Goal: Information Seeking & Learning: Find specific fact

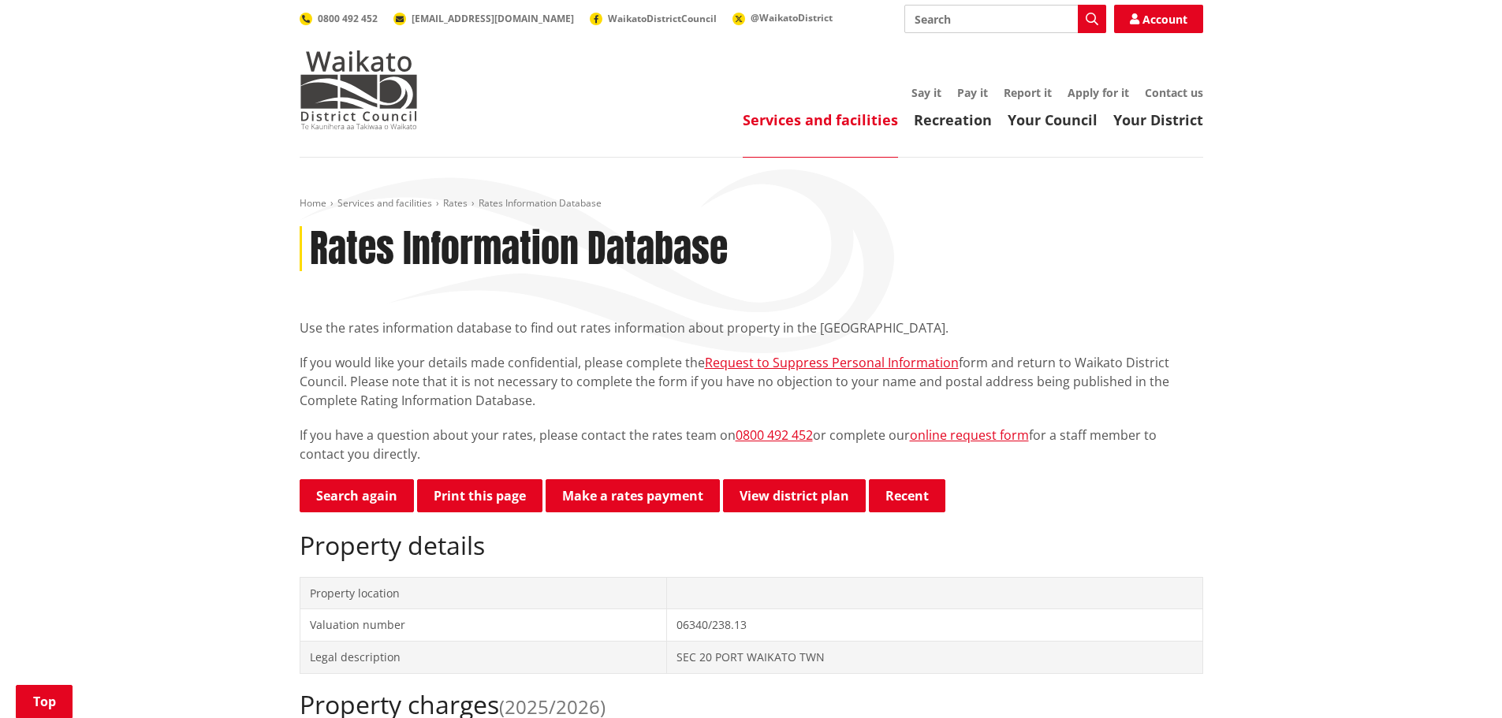
scroll to position [315, 0]
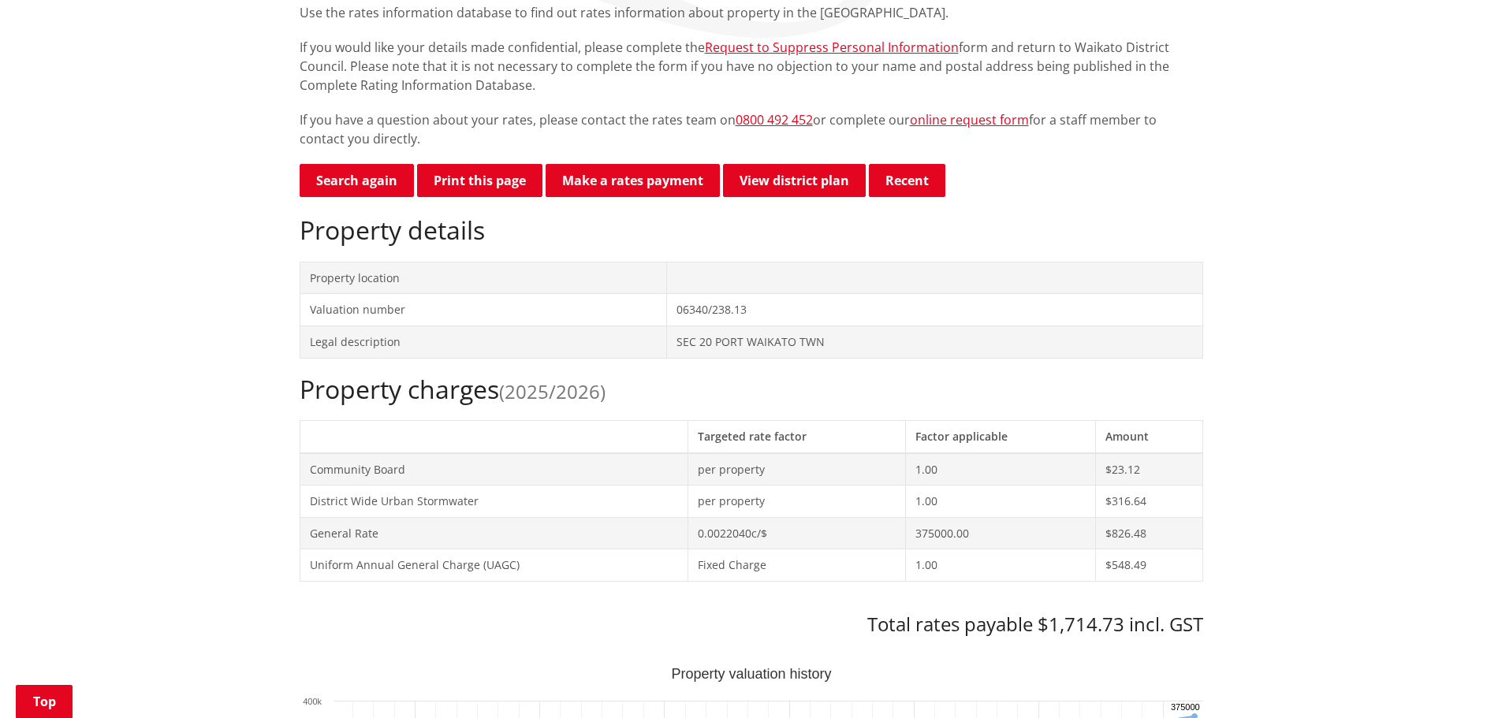
click at [341, 176] on link "Search again" at bounding box center [357, 180] width 114 height 33
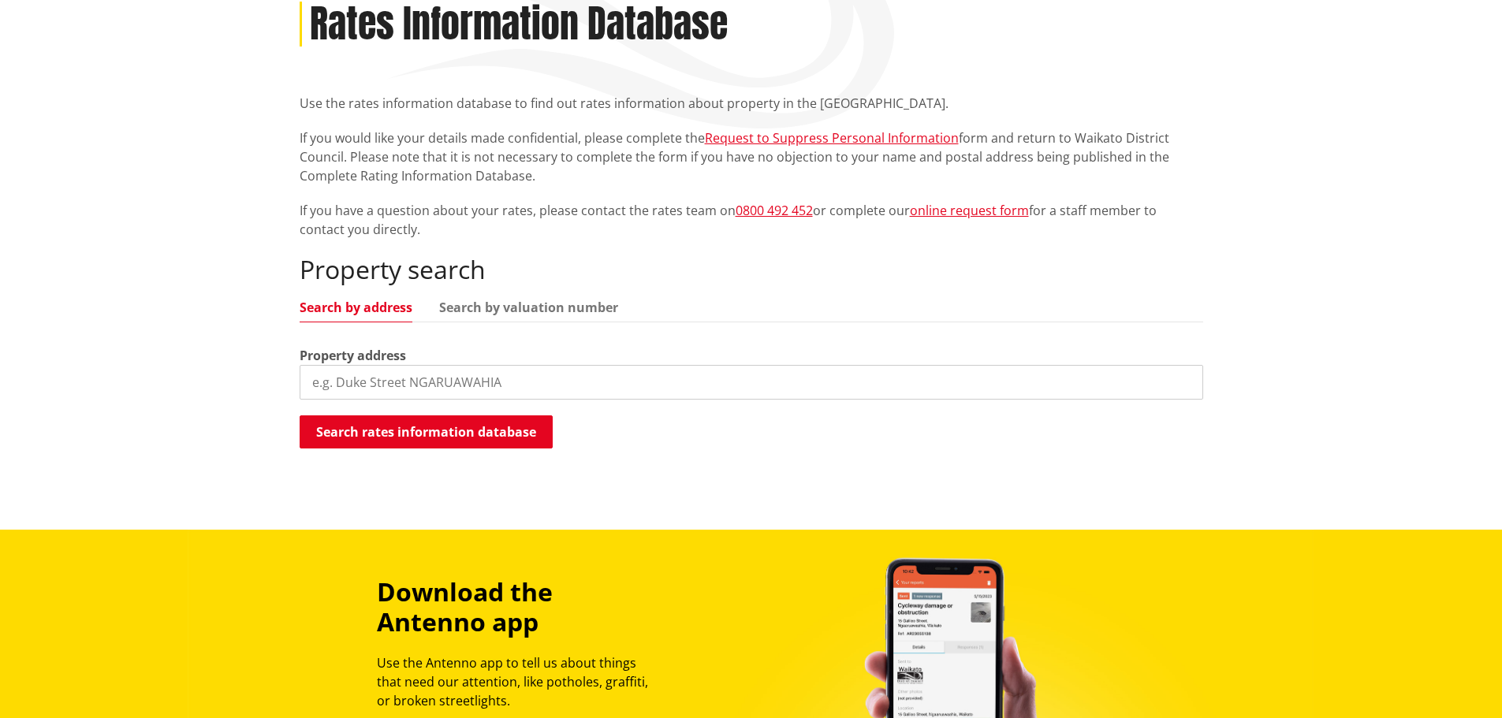
scroll to position [237, 0]
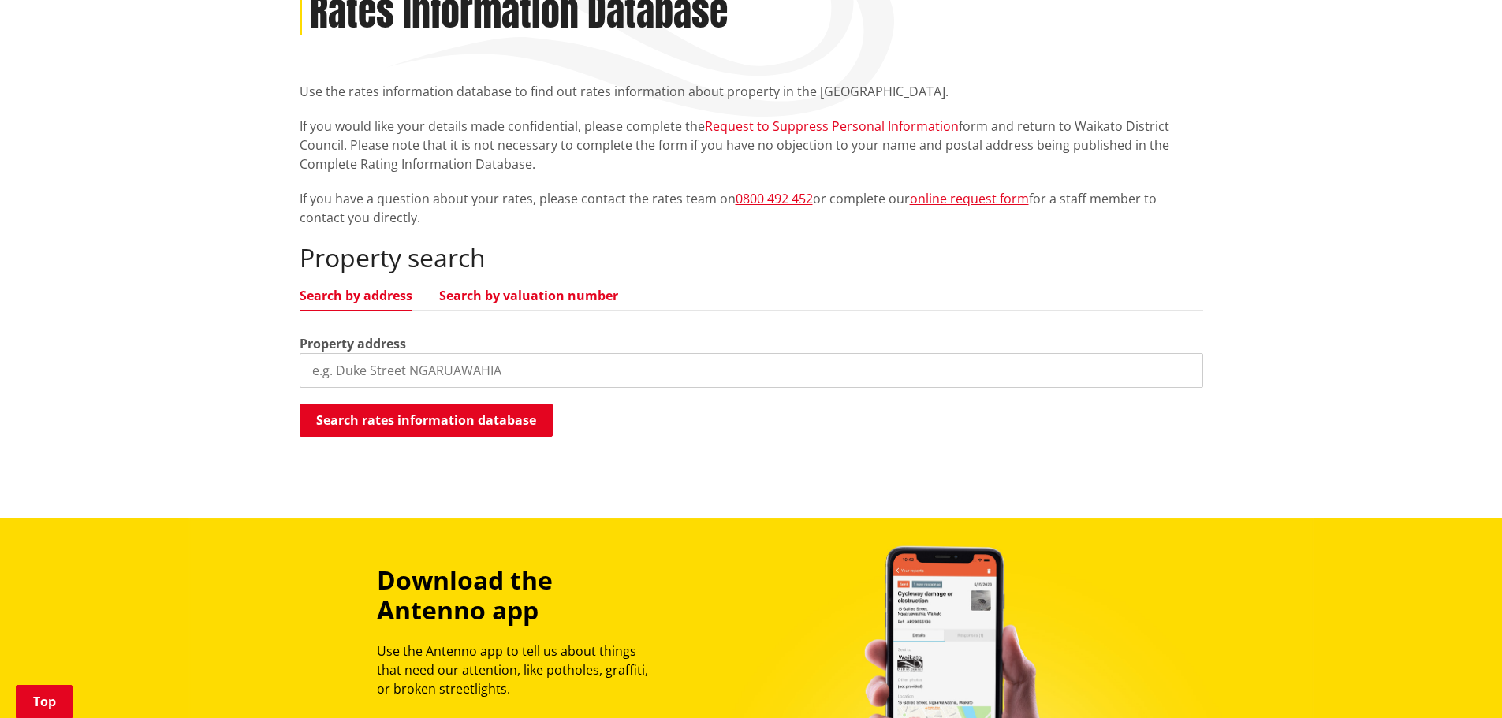
click at [549, 291] on link "Search by valuation number" at bounding box center [528, 295] width 179 height 13
click at [531, 382] on input "search" at bounding box center [751, 370] width 903 height 35
paste input "06340/272.04"
type input "06340/272.04"
click at [457, 412] on button "Search rates information database" at bounding box center [426, 420] width 253 height 33
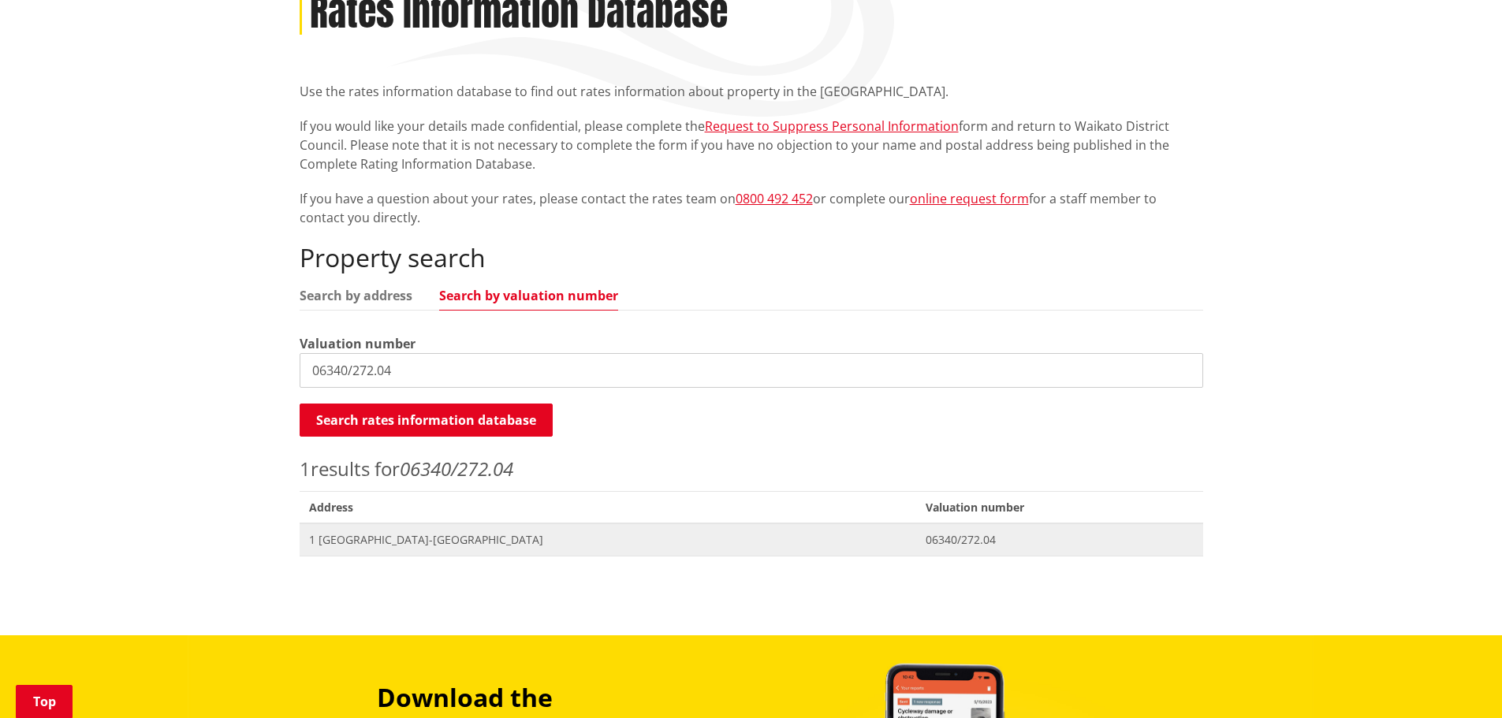
click at [522, 538] on span "1 [GEOGRAPHIC_DATA]-[GEOGRAPHIC_DATA]" at bounding box center [608, 540] width 598 height 16
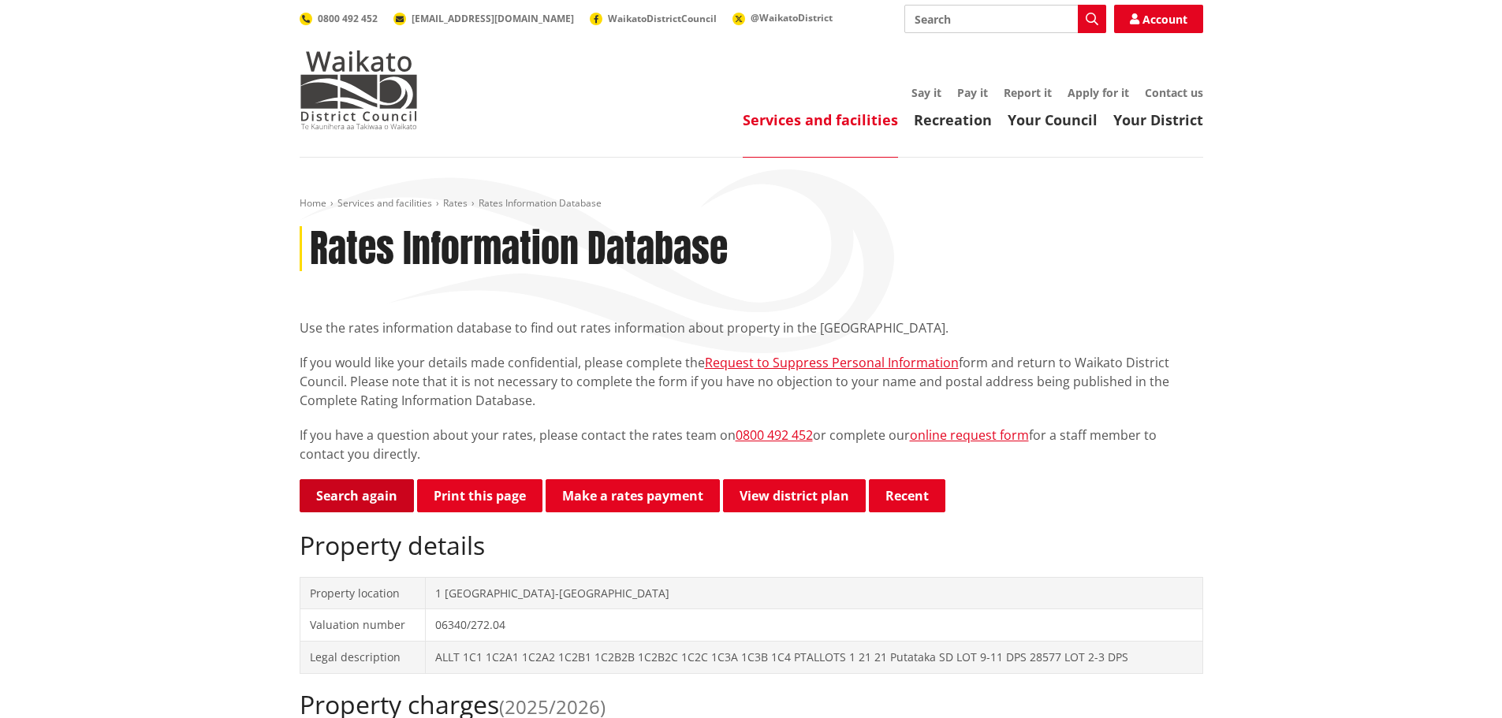
click at [351, 493] on link "Search again" at bounding box center [357, 495] width 114 height 33
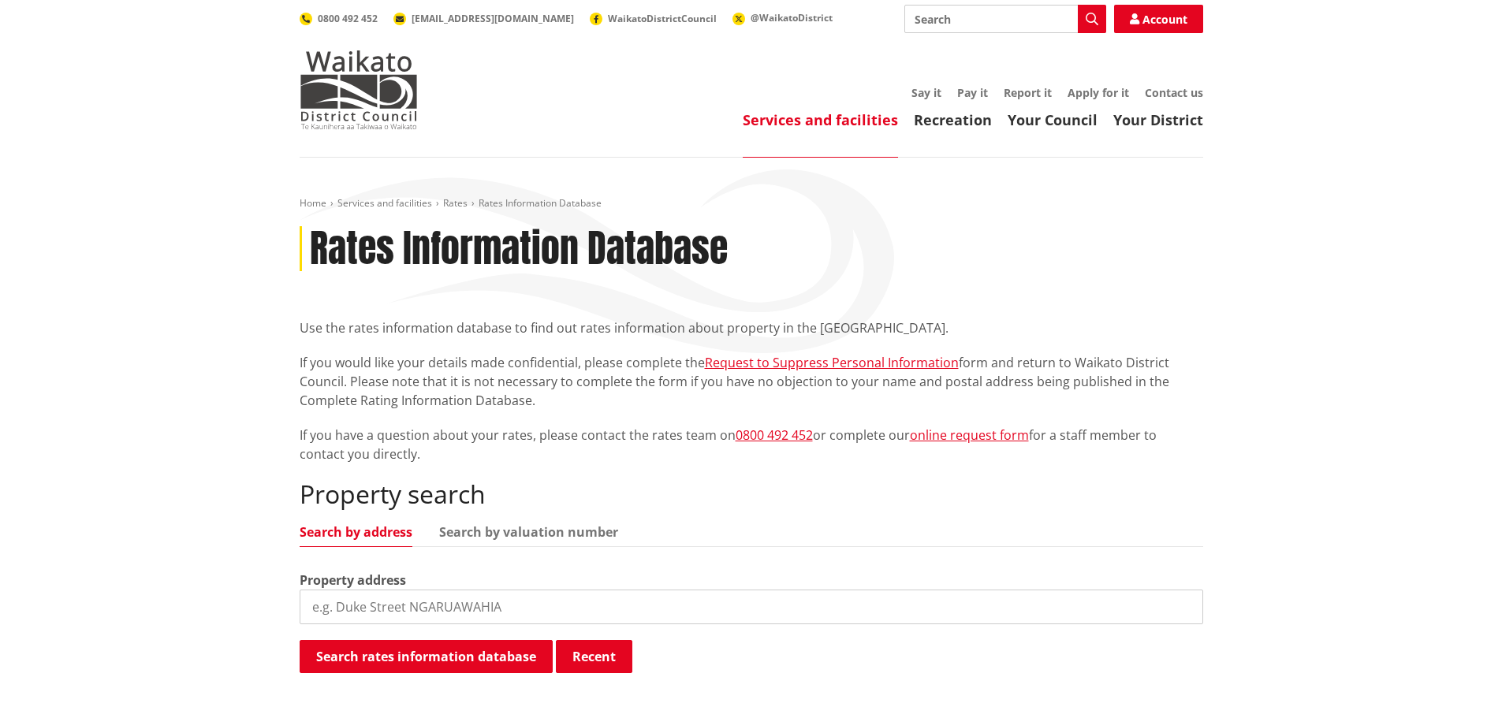
click at [424, 601] on input "search" at bounding box center [751, 607] width 903 height 35
paste input "06340/261"
type input "06340/261"
click at [526, 531] on link "Search by valuation number" at bounding box center [528, 532] width 179 height 13
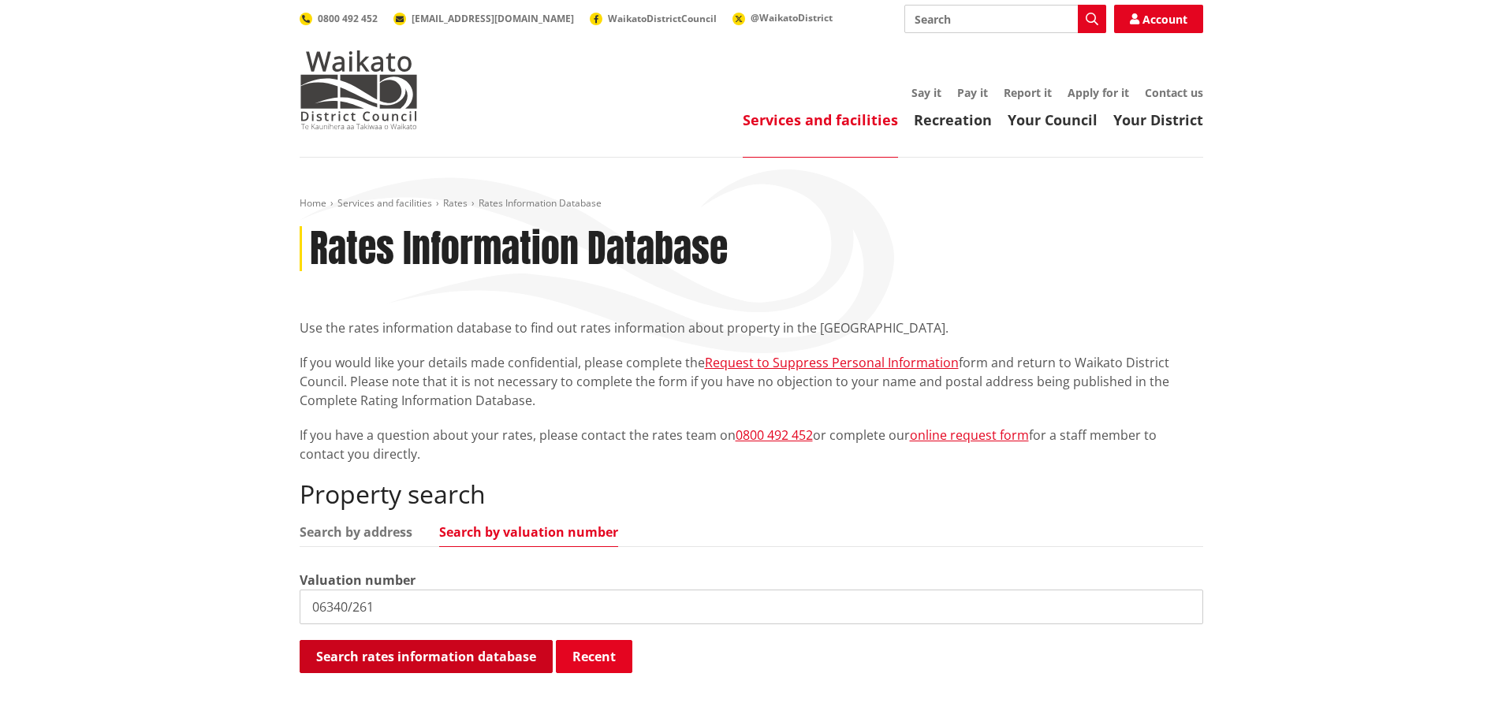
click at [439, 661] on button "Search rates information database" at bounding box center [426, 656] width 253 height 33
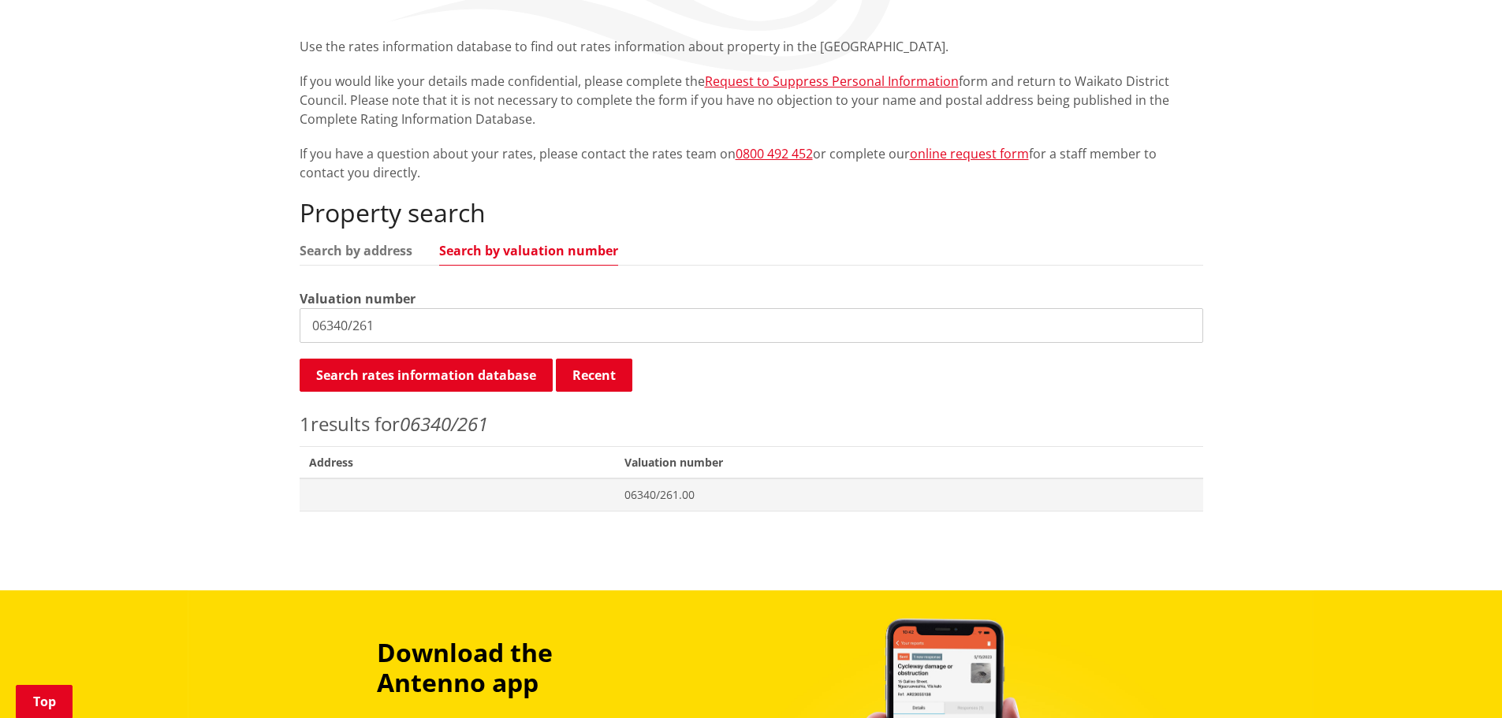
scroll to position [315, 0]
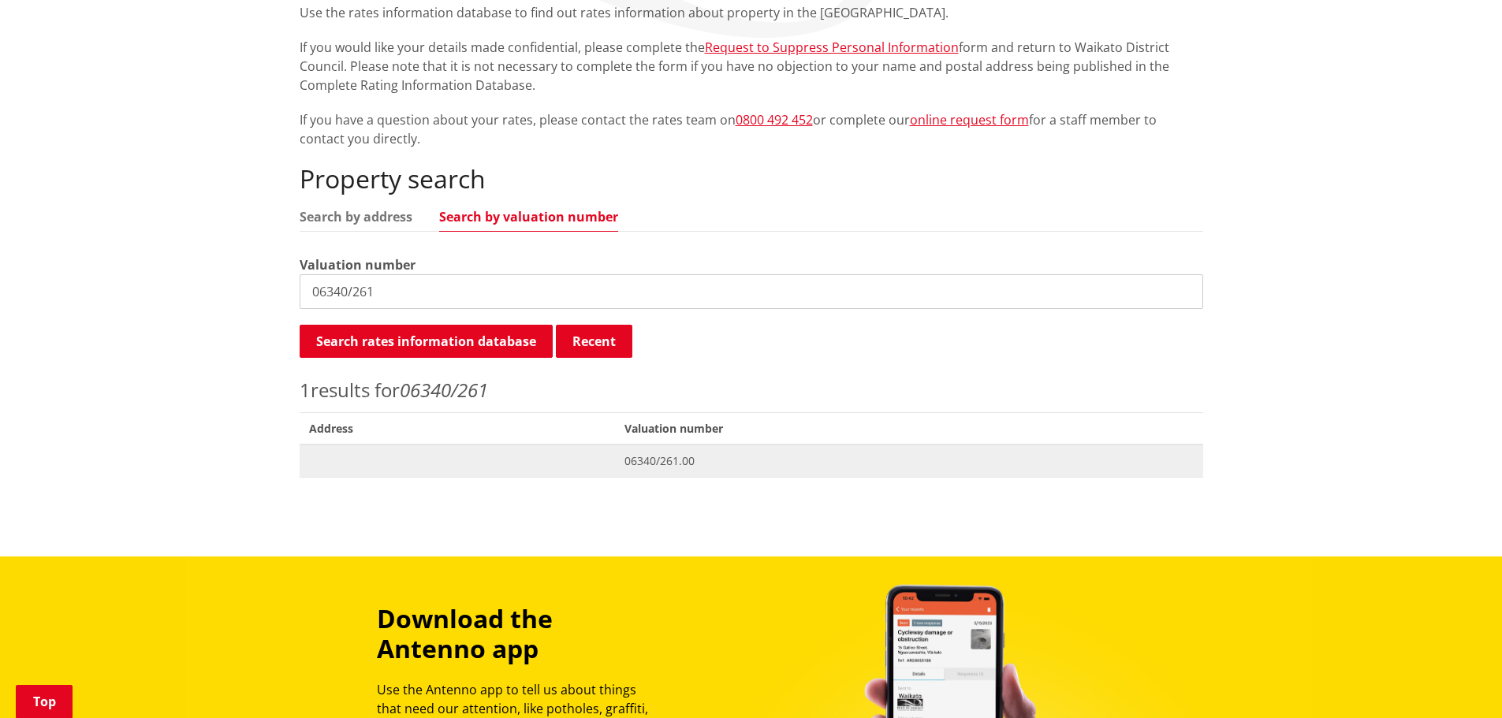
click at [665, 460] on span "06340/261.00" at bounding box center [908, 461] width 569 height 16
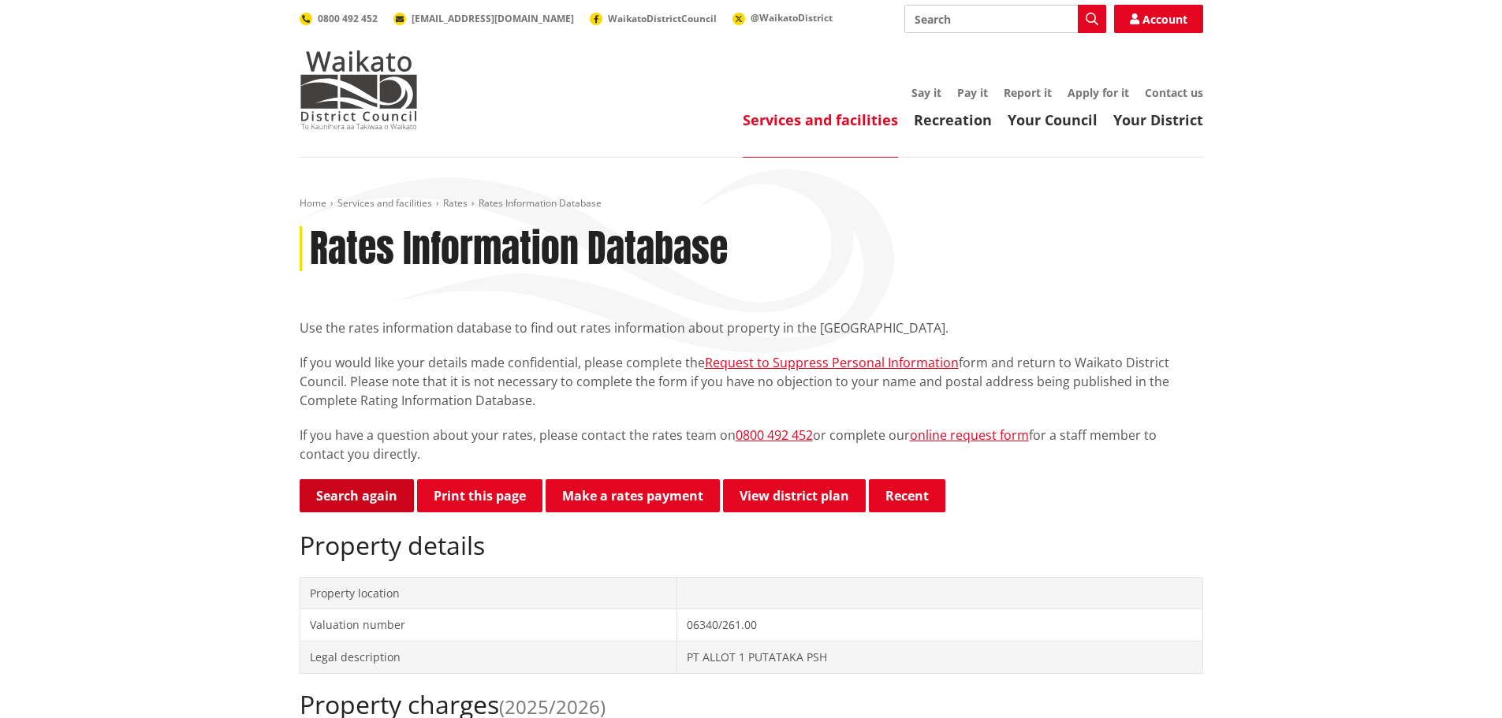
click at [367, 502] on link "Search again" at bounding box center [357, 495] width 114 height 33
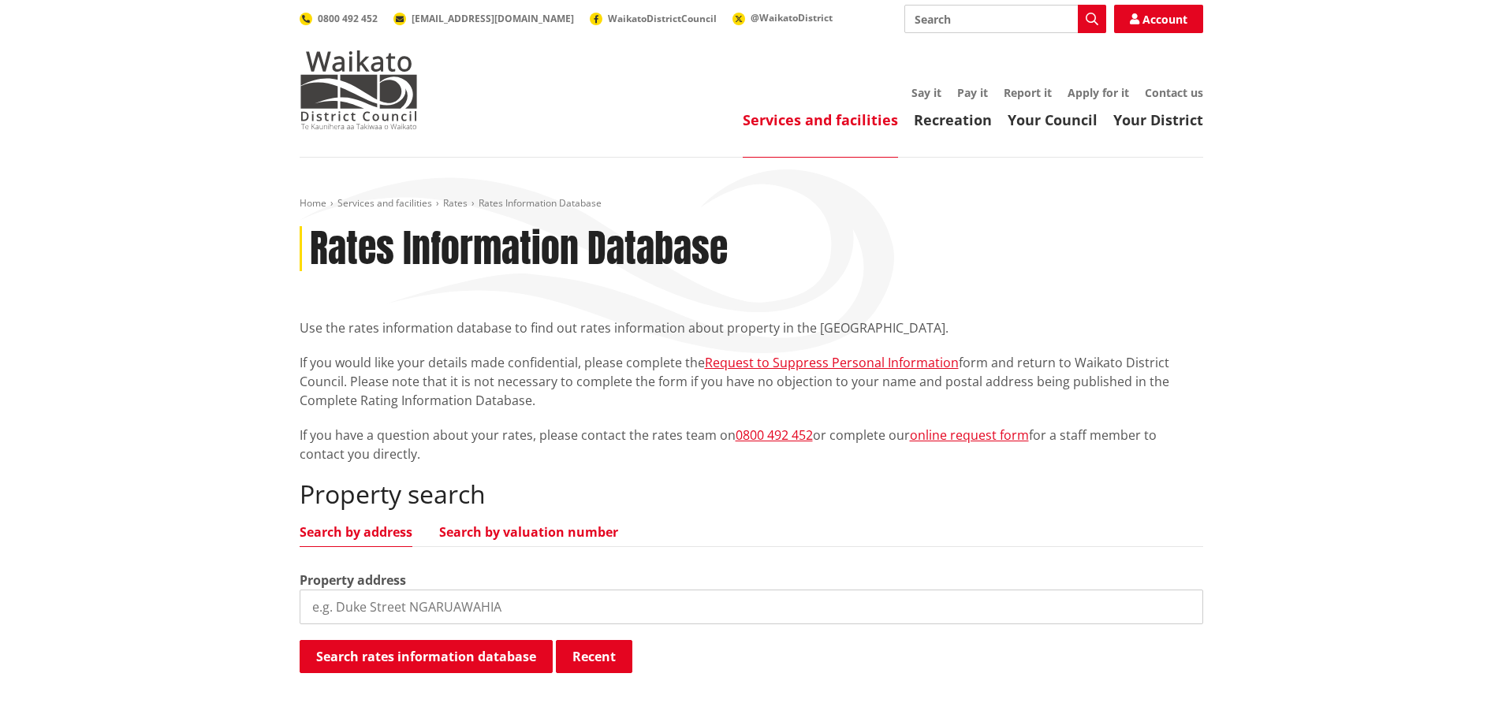
click at [562, 534] on link "Search by valuation number" at bounding box center [528, 532] width 179 height 13
drag, startPoint x: 490, startPoint y: 613, endPoint x: 509, endPoint y: 611, distance: 19.9
click at [491, 613] on input "search" at bounding box center [751, 607] width 903 height 35
paste input "06340/238.12"
type input "06340/238.12"
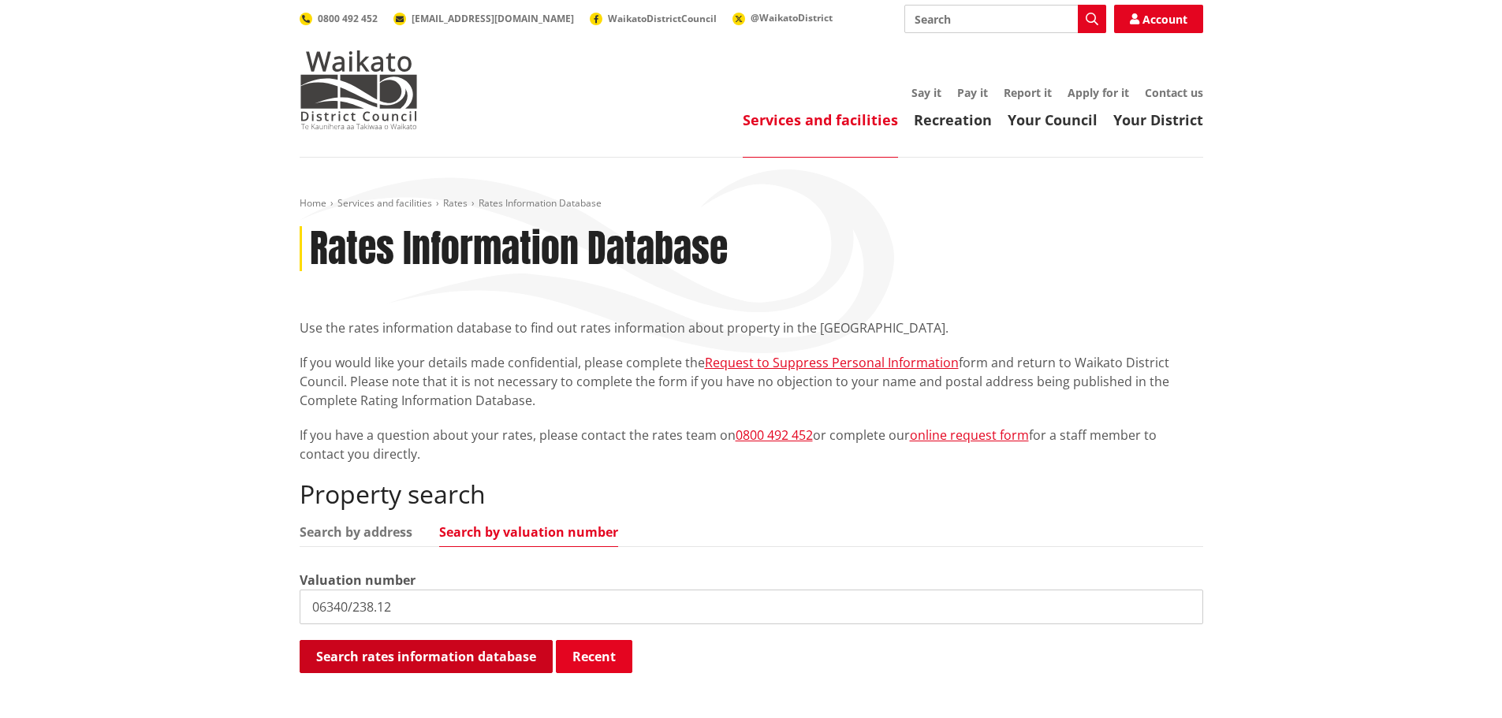
click at [472, 652] on button "Search rates information database" at bounding box center [426, 656] width 253 height 33
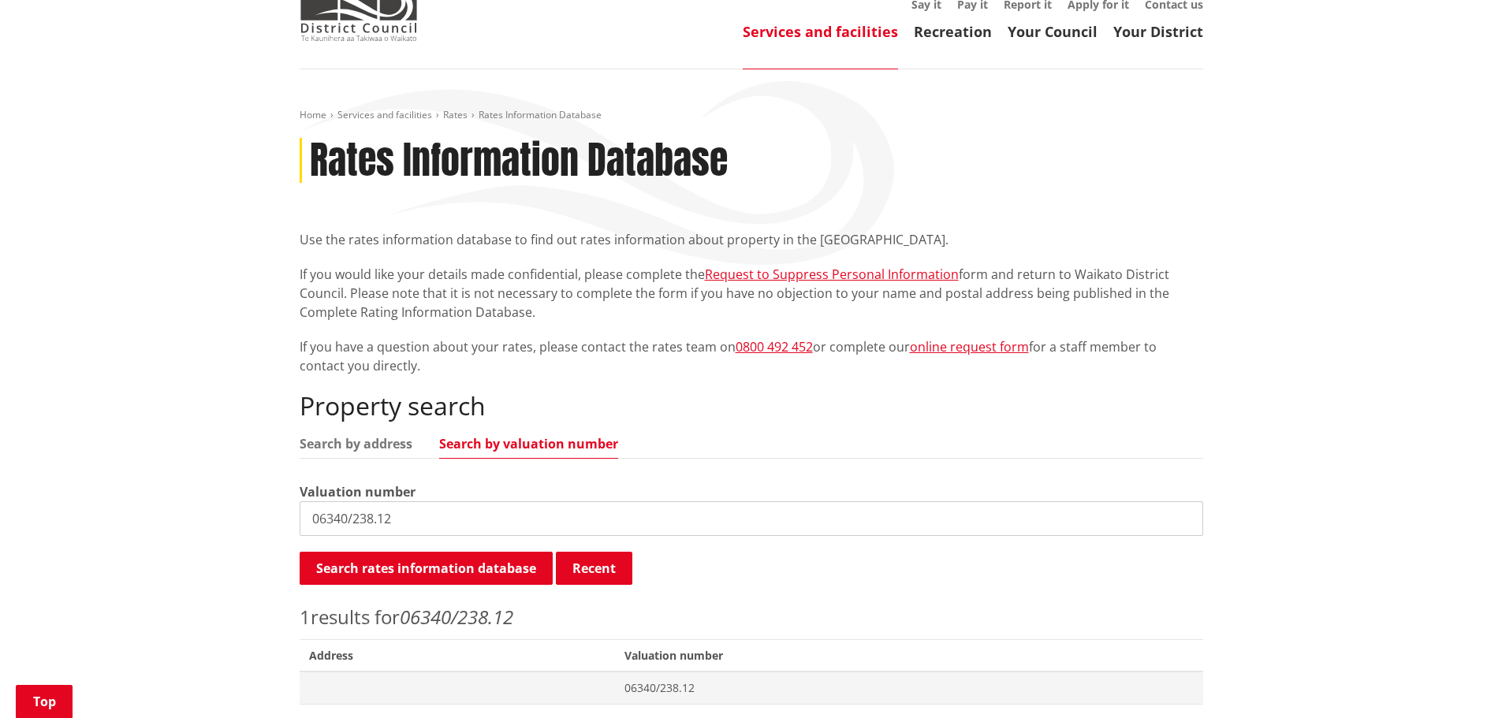
scroll to position [315, 0]
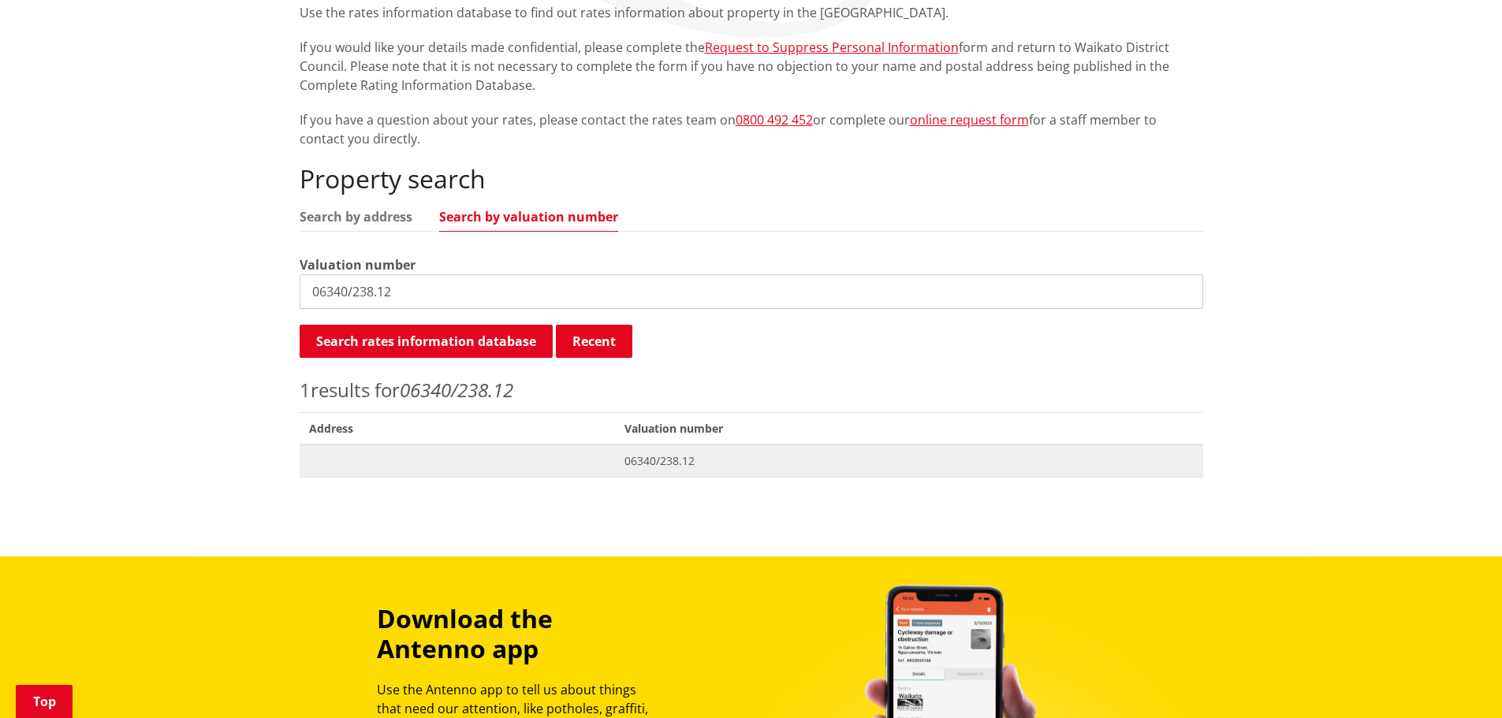
click at [672, 456] on span "06340/238.12" at bounding box center [908, 461] width 569 height 16
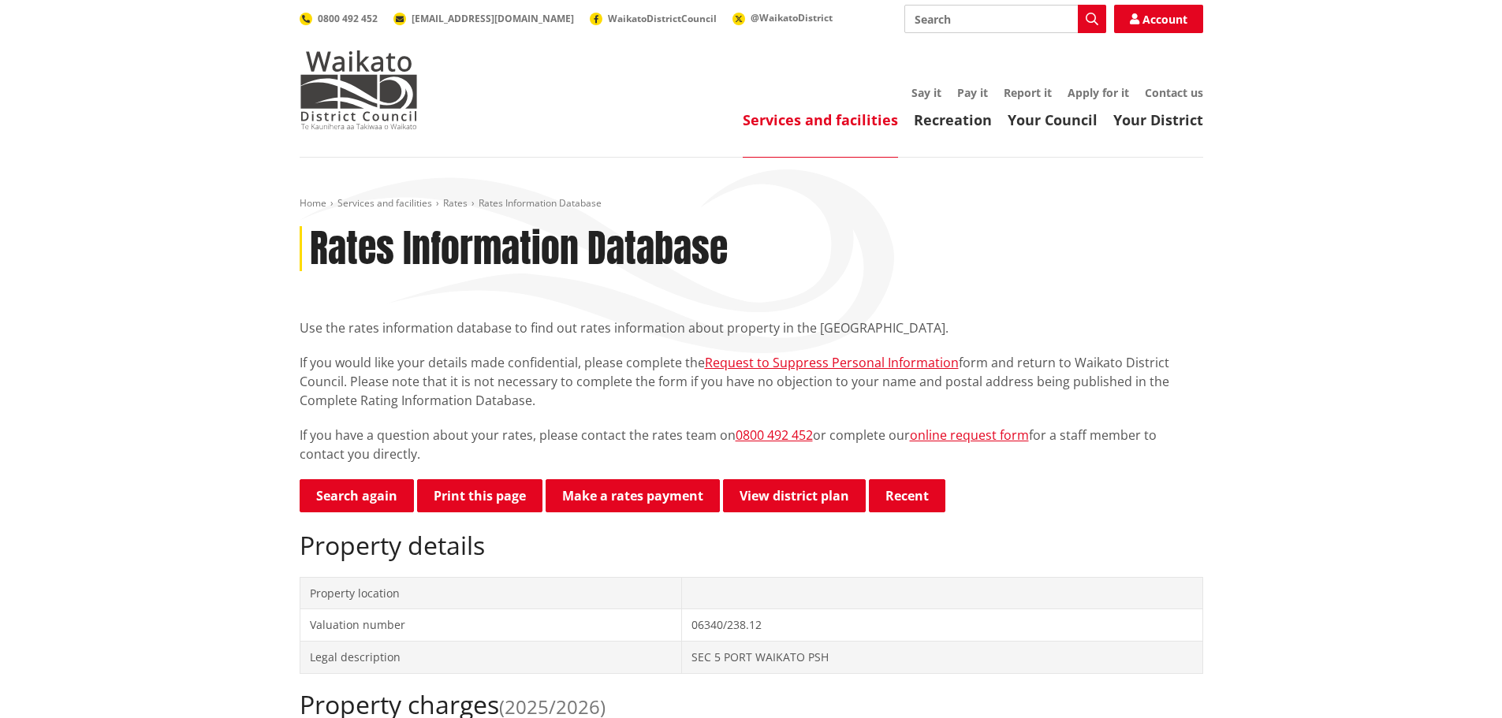
drag, startPoint x: 192, startPoint y: 382, endPoint x: 204, endPoint y: 385, distance: 12.2
click at [371, 501] on link "Search again" at bounding box center [357, 495] width 114 height 33
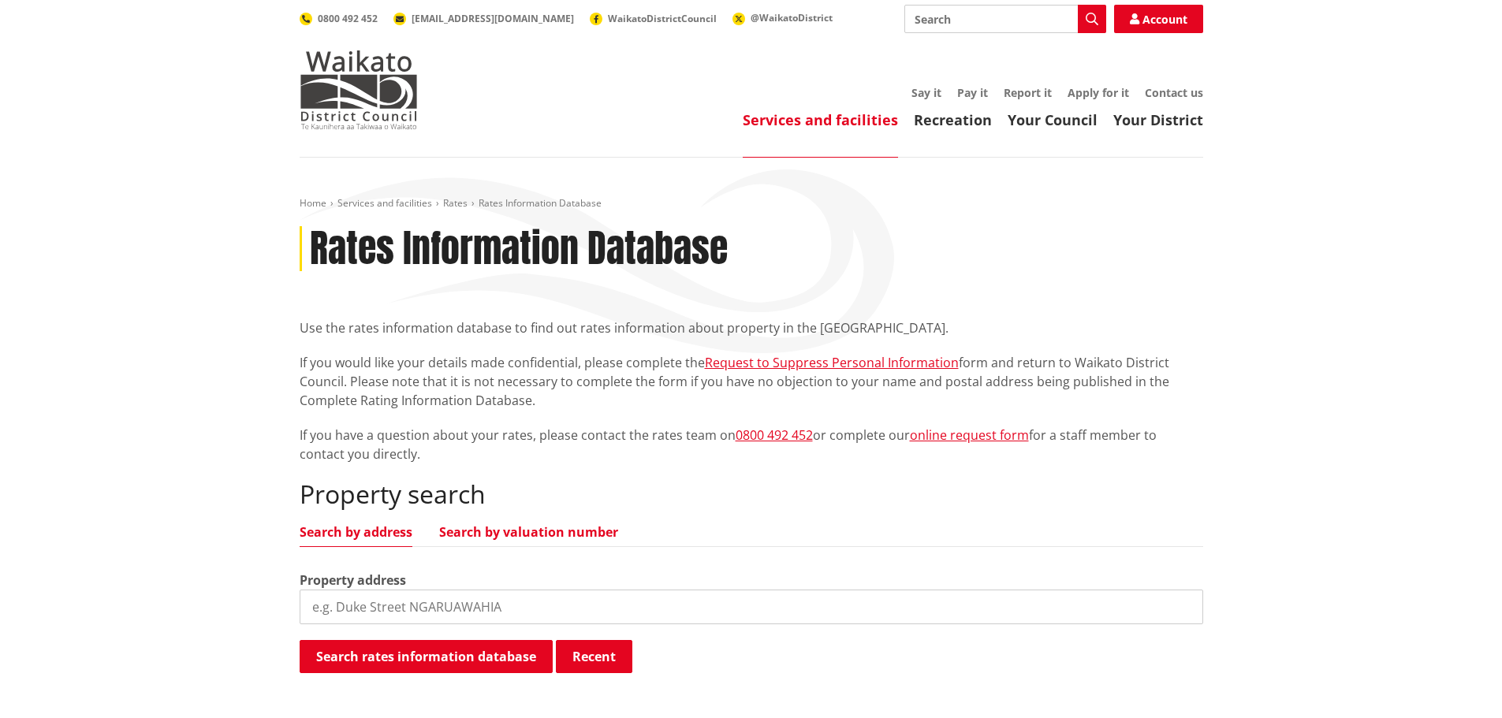
click at [566, 526] on link "Search by valuation number" at bounding box center [528, 532] width 179 height 13
drag, startPoint x: 475, startPoint y: 610, endPoint x: 311, endPoint y: 609, distance: 164.0
click at [311, 609] on input "search" at bounding box center [751, 607] width 903 height 35
paste input "06340/259.01"
type input "06340/259.01"
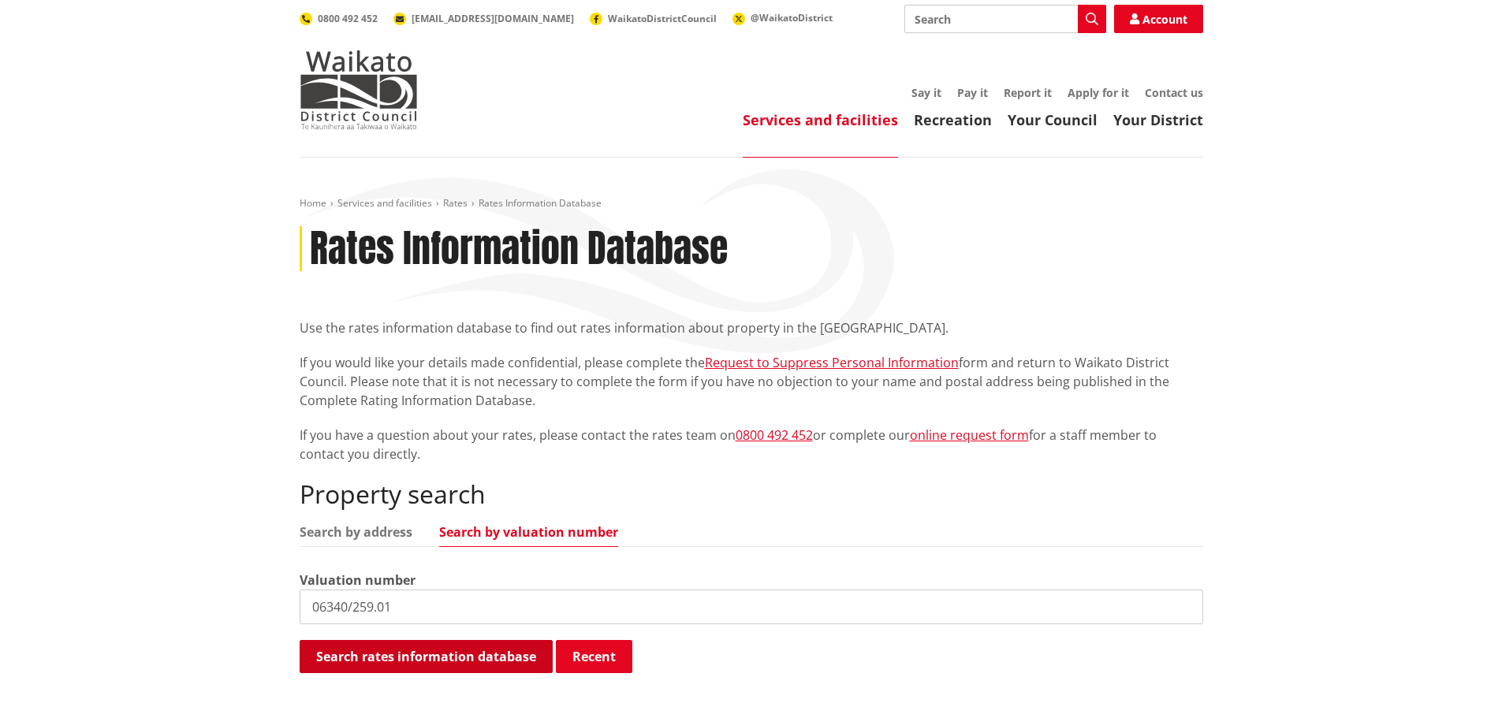
click at [487, 654] on button "Search rates information database" at bounding box center [426, 656] width 253 height 33
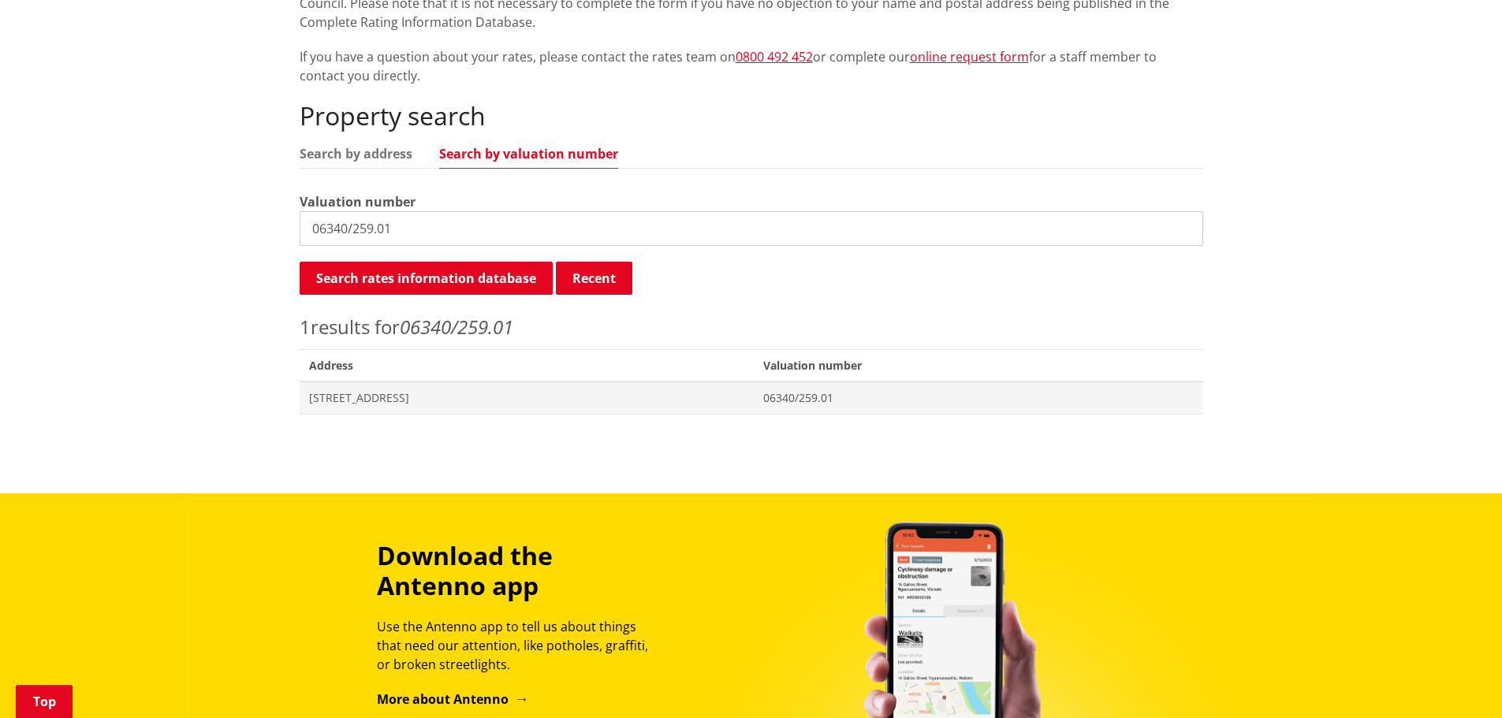
scroll to position [394, 0]
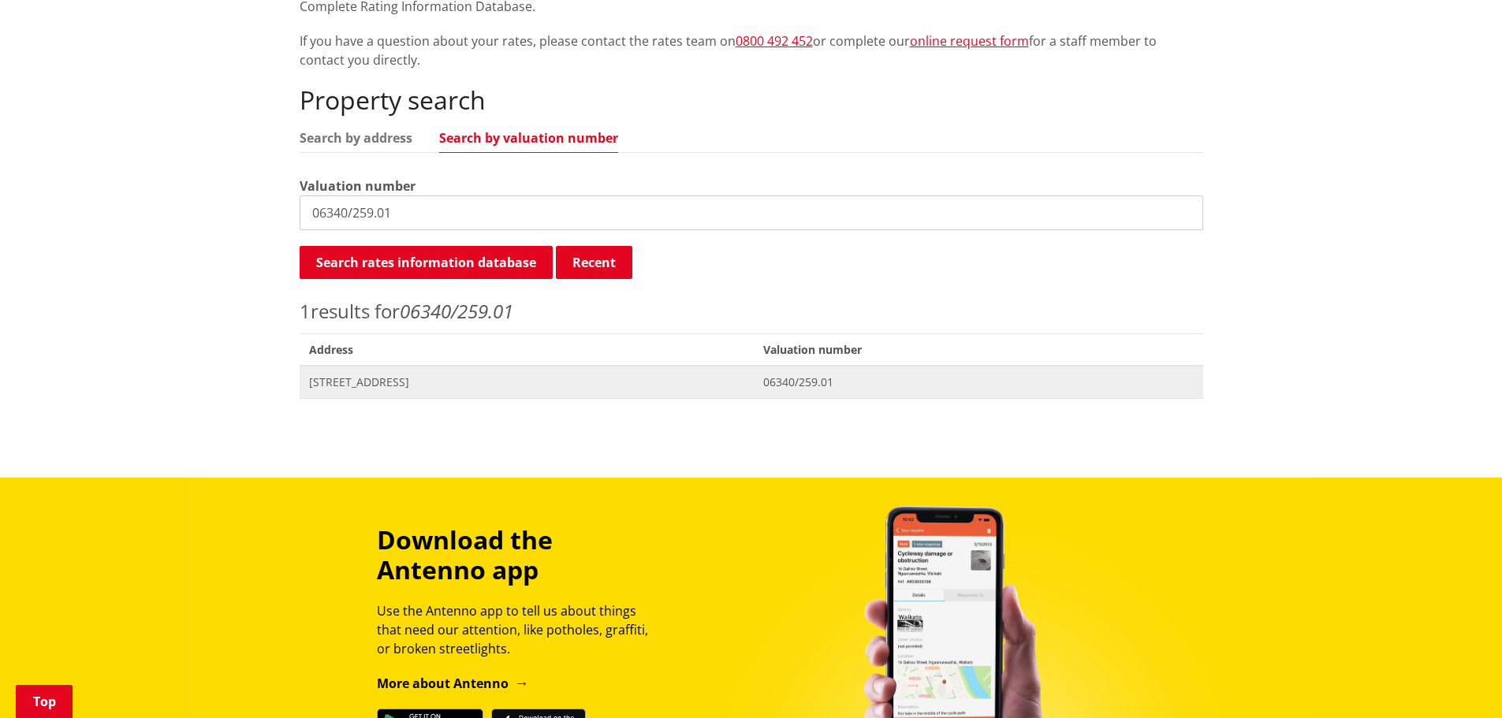
click at [866, 381] on span "06340/259.01" at bounding box center [978, 382] width 430 height 16
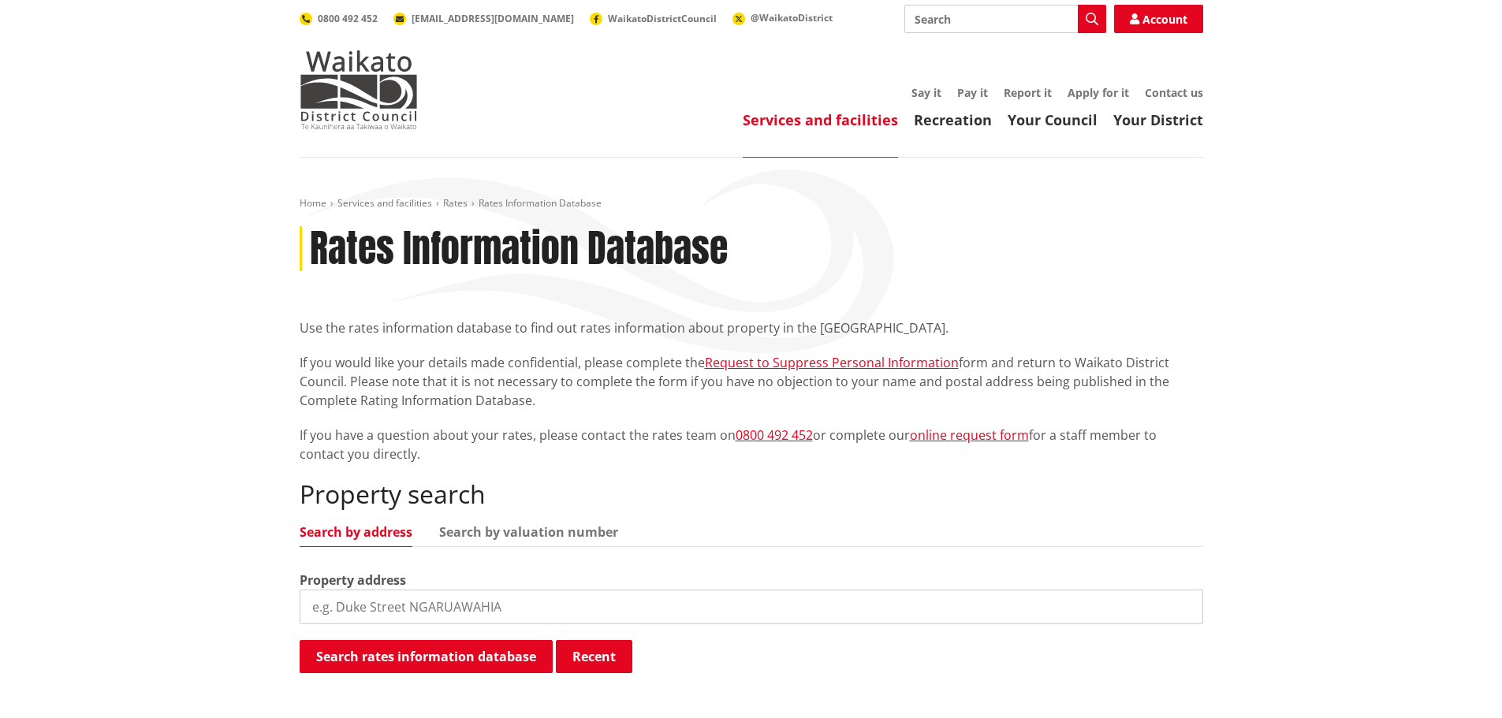
scroll to position [393, 0]
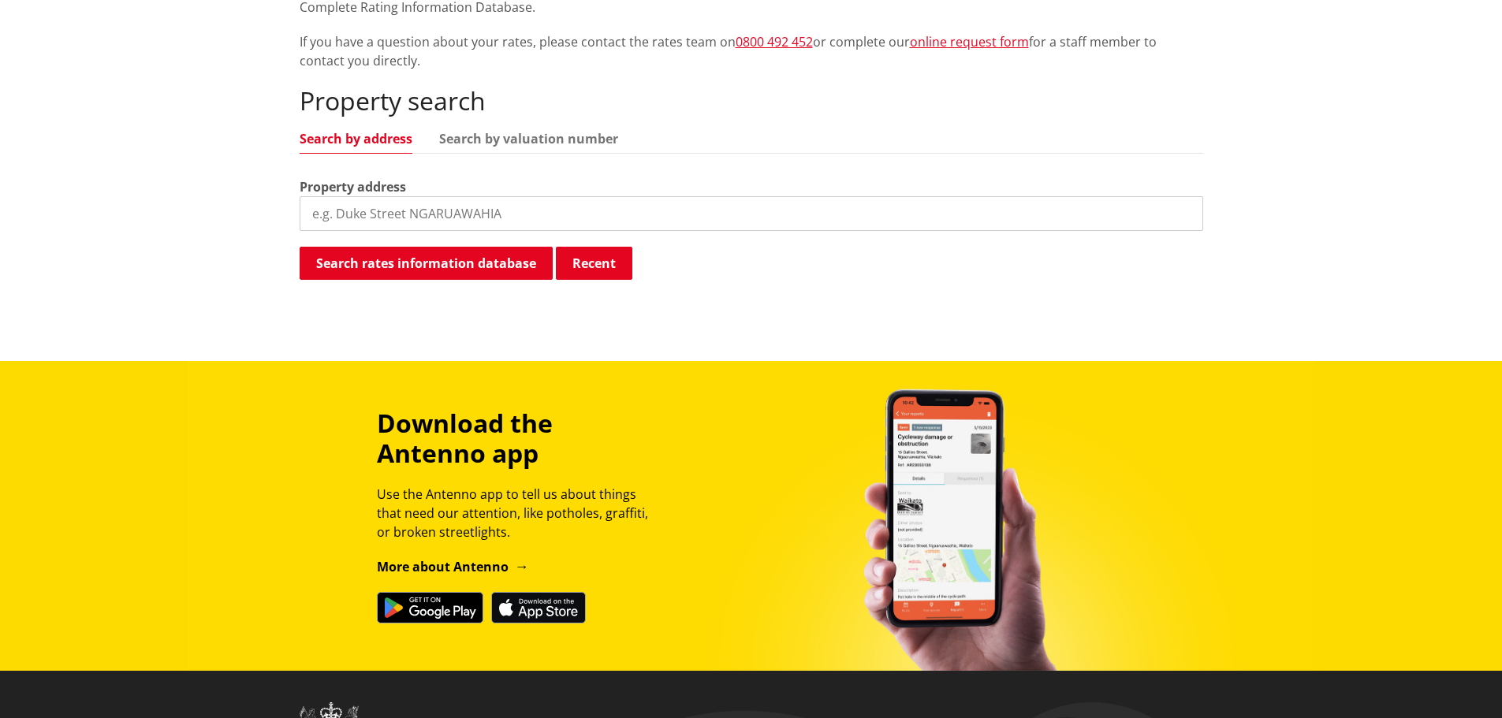
click at [545, 122] on div "Property search Search by address Search by valuation number Property address S…" at bounding box center [751, 184] width 903 height 196
click at [546, 132] on link "Search by valuation number" at bounding box center [528, 138] width 179 height 13
click at [439, 205] on input "search" at bounding box center [751, 213] width 903 height 35
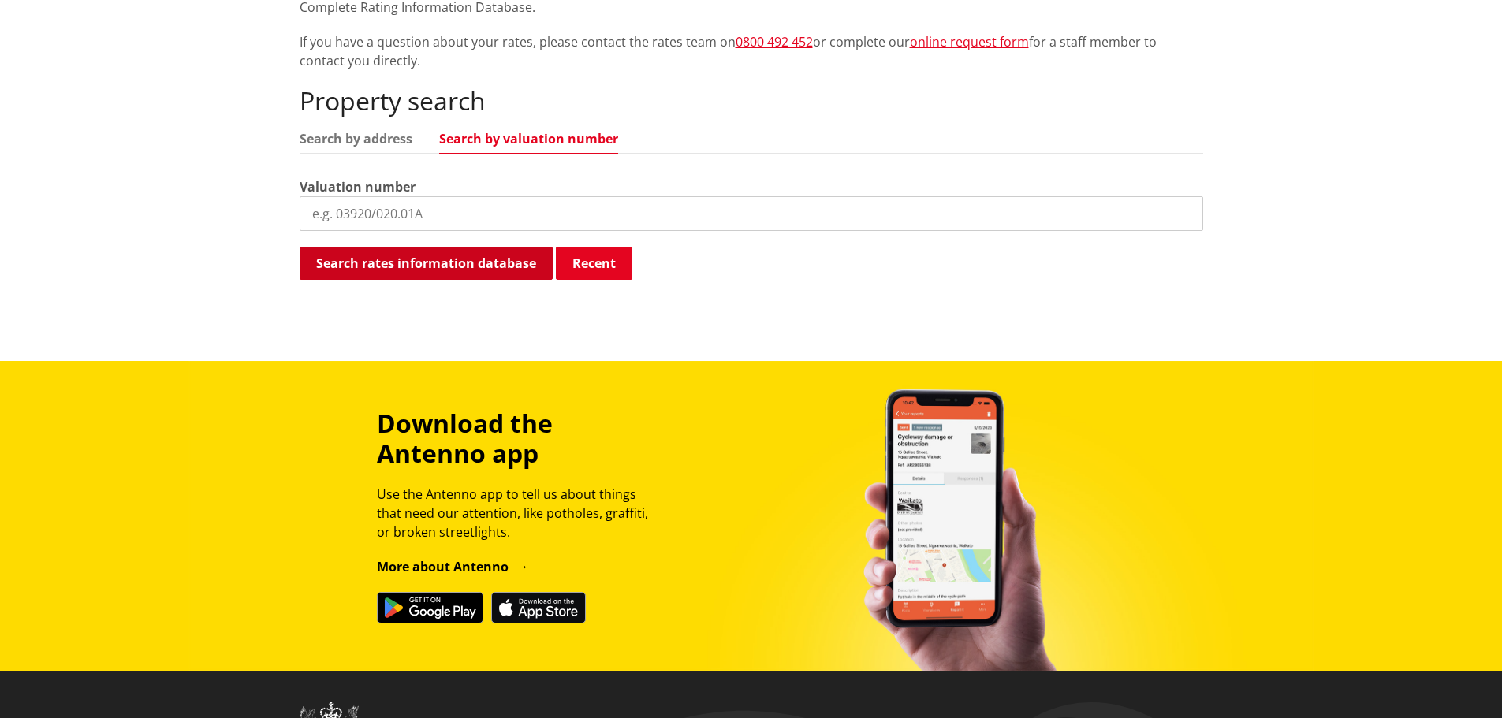
paste input "06340/238.13"
type input "06340/238.13"
click at [460, 260] on button "Search rates information database" at bounding box center [426, 263] width 253 height 33
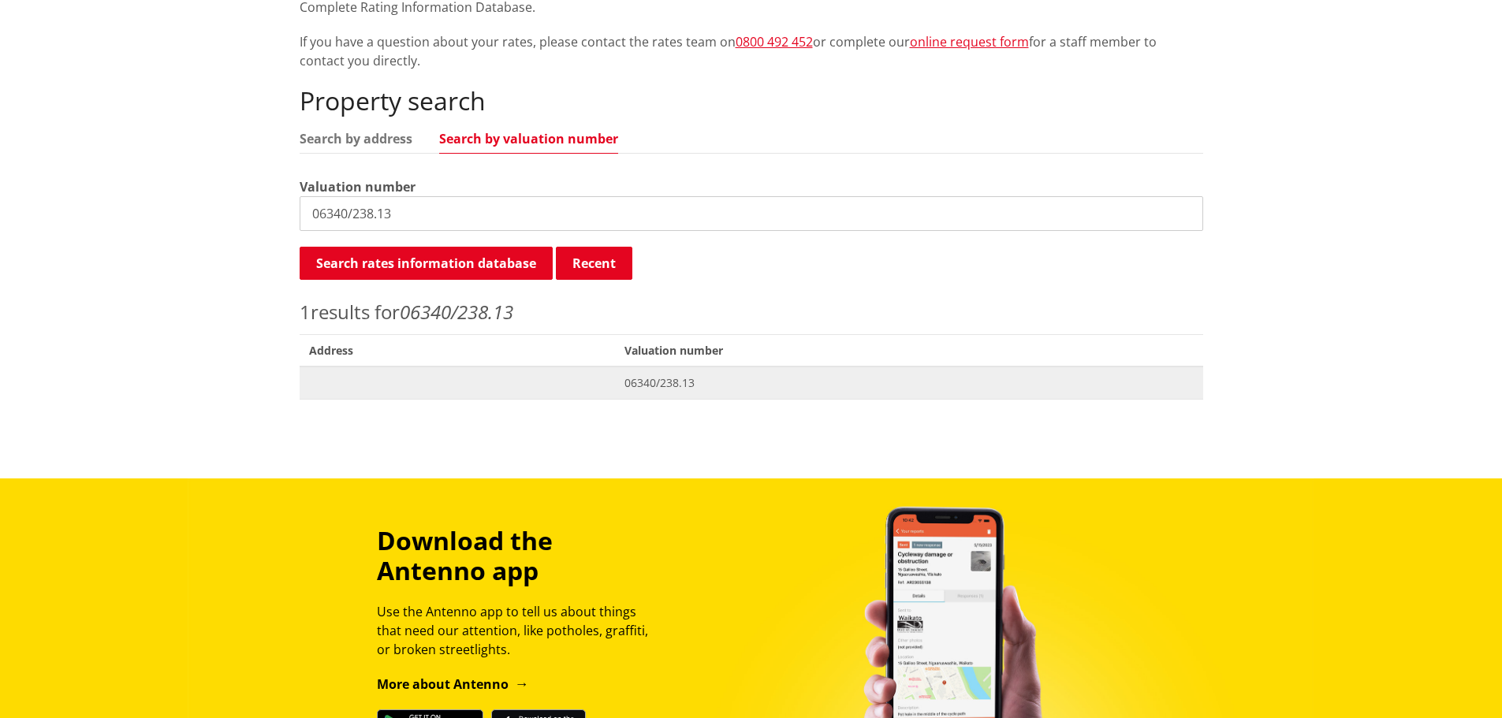
click at [631, 386] on span "06340/238.13" at bounding box center [908, 383] width 569 height 16
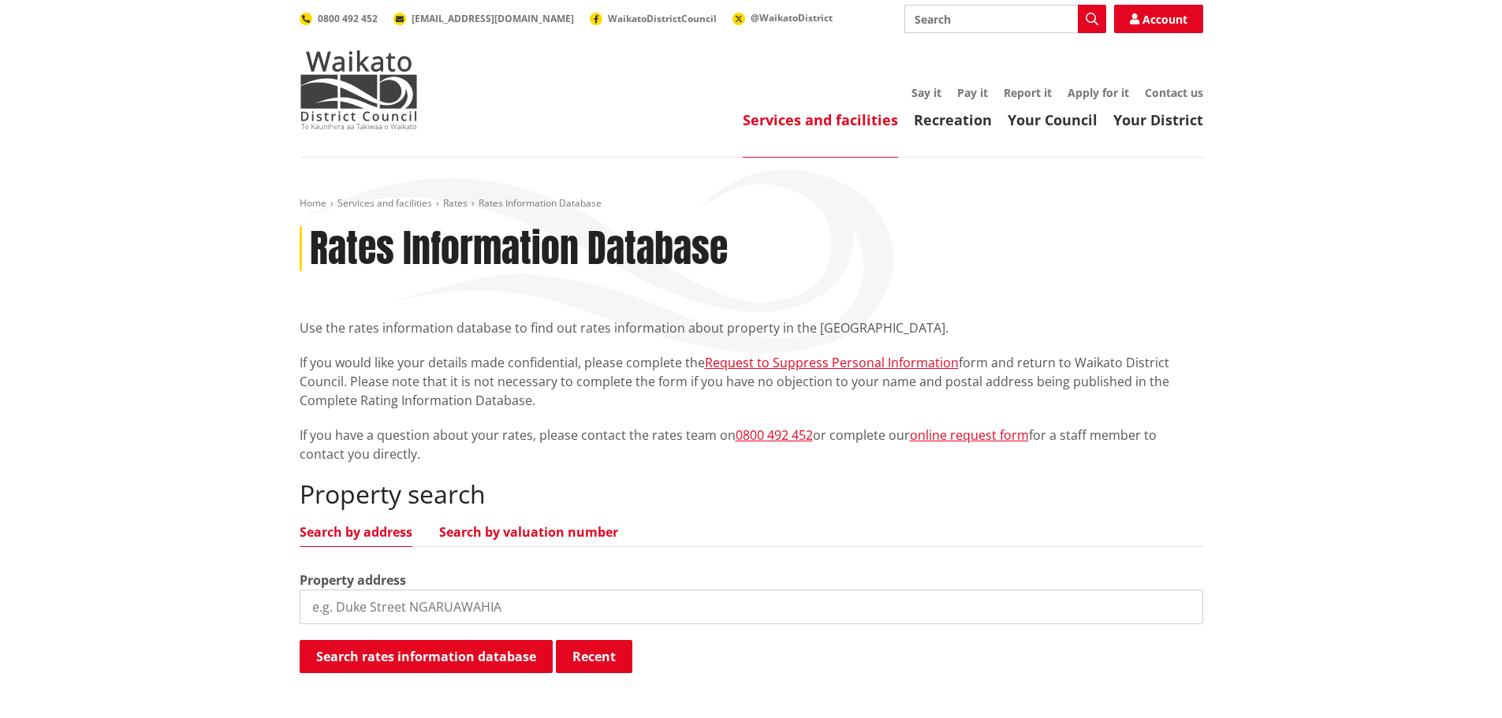
click at [500, 526] on link "Search by valuation number" at bounding box center [528, 532] width 179 height 13
click at [443, 607] on input "search" at bounding box center [751, 607] width 903 height 35
paste input "06340/238.12"
type input "06340/238.12"
click at [479, 655] on button "Search rates information database" at bounding box center [426, 656] width 253 height 33
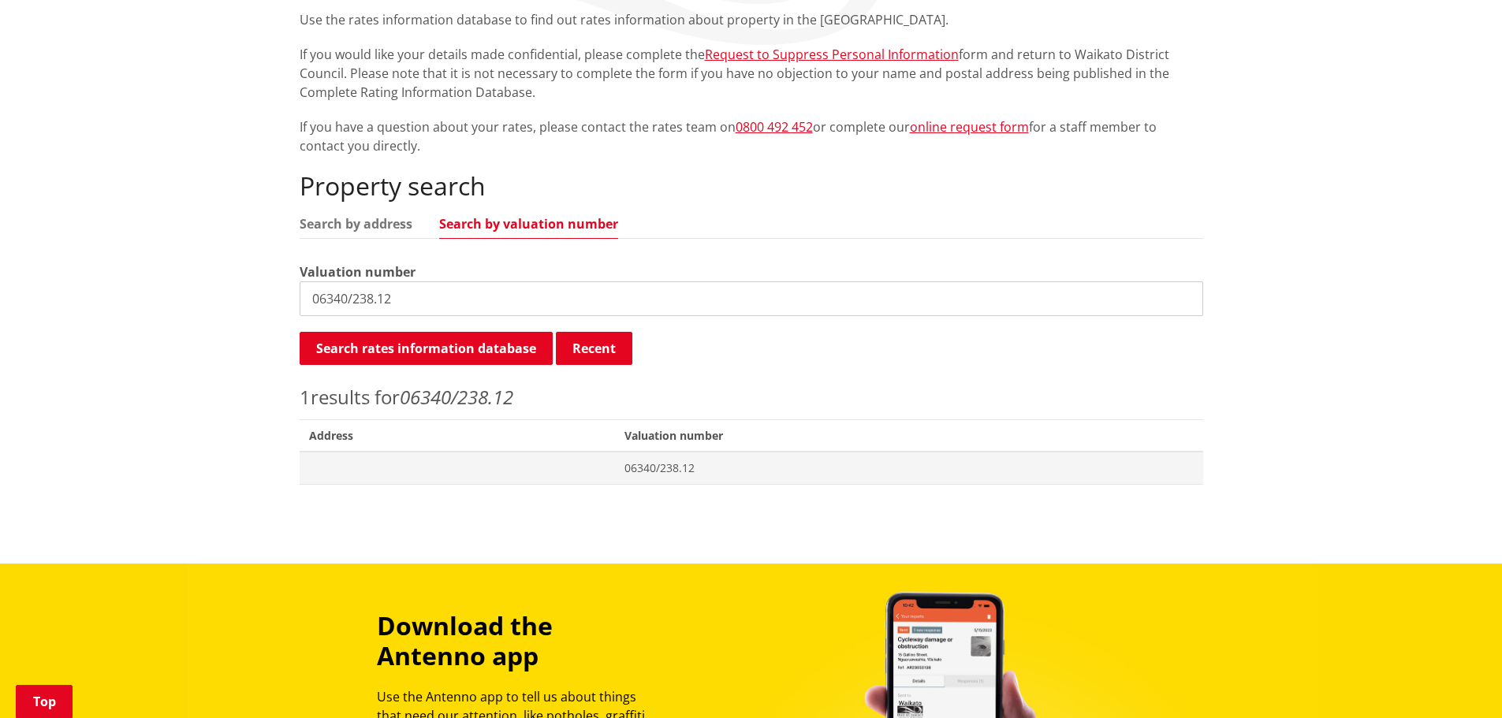
scroll to position [315, 0]
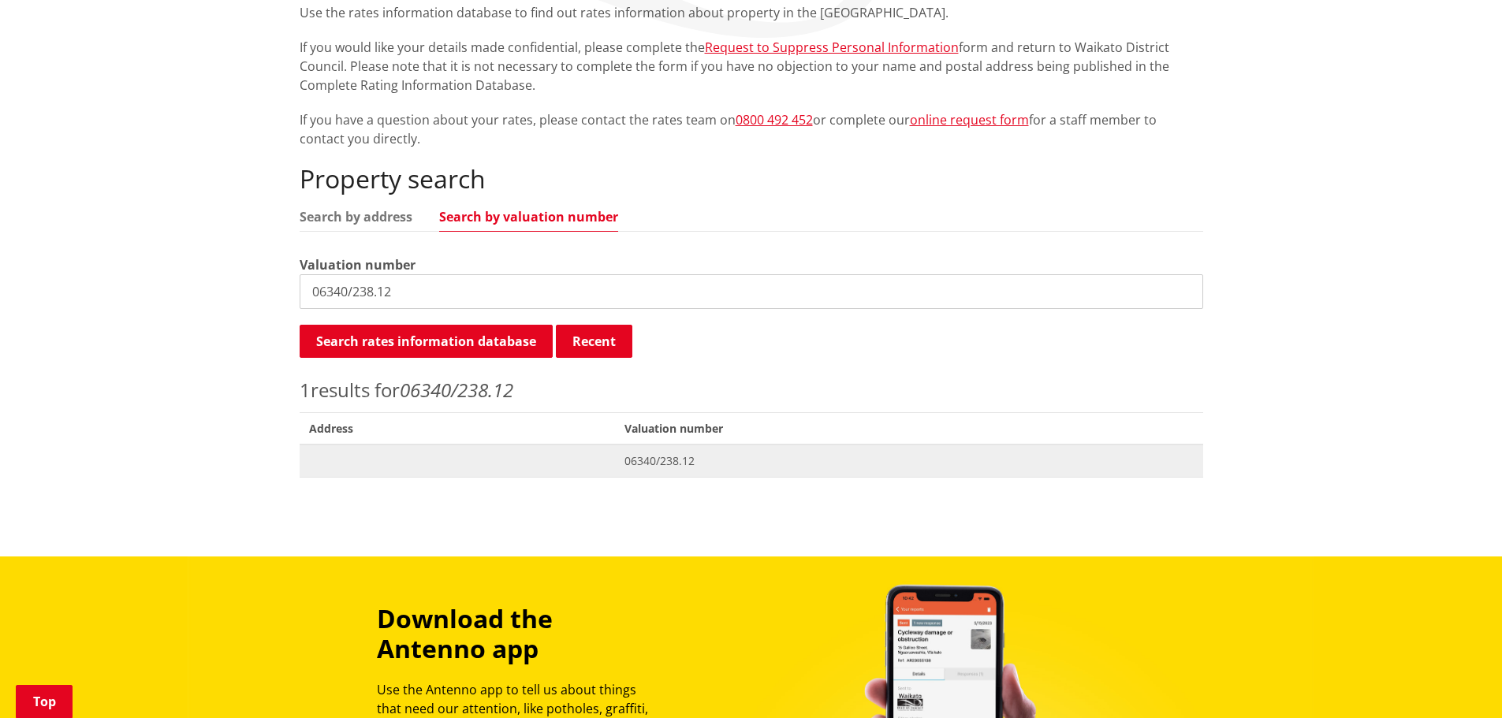
click at [659, 452] on span "Valuation No. 06340/238.12" at bounding box center [909, 461] width 588 height 32
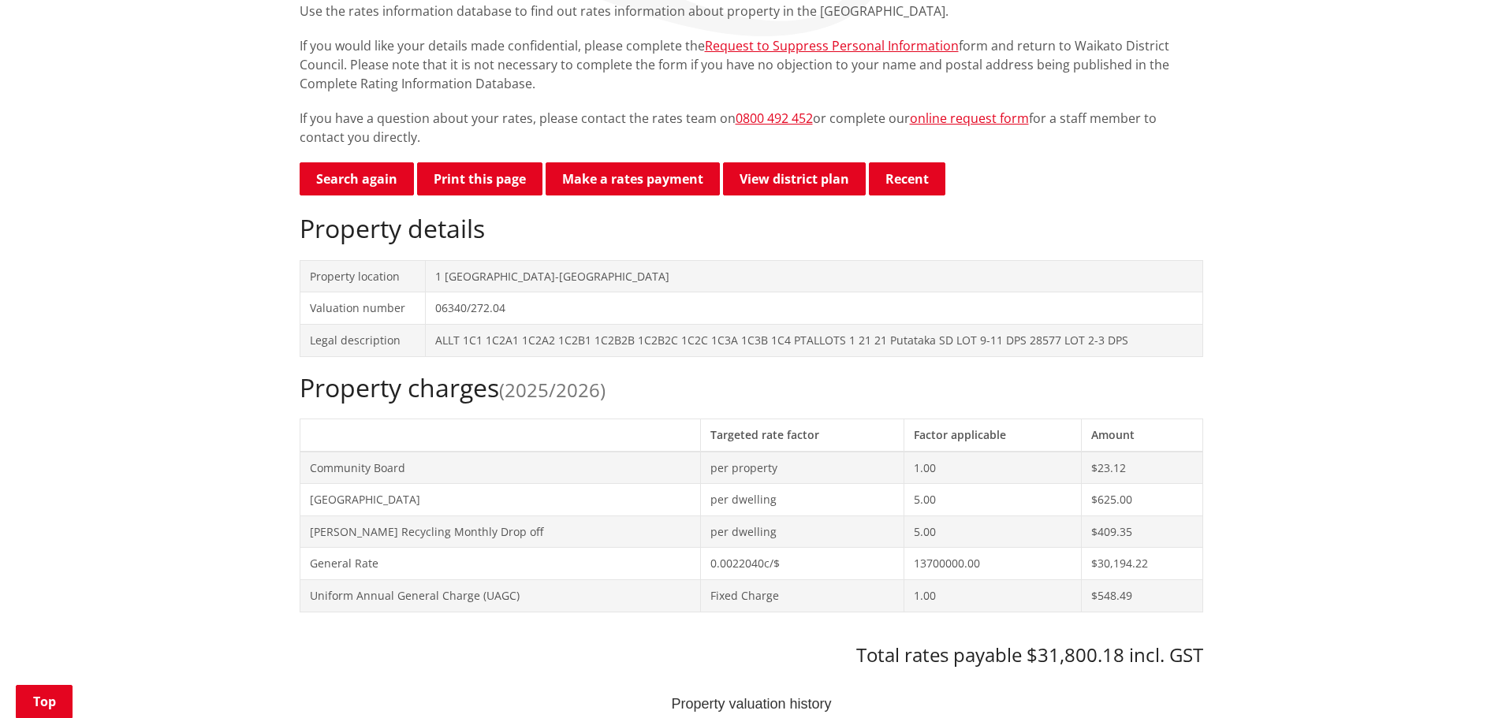
scroll to position [394, 0]
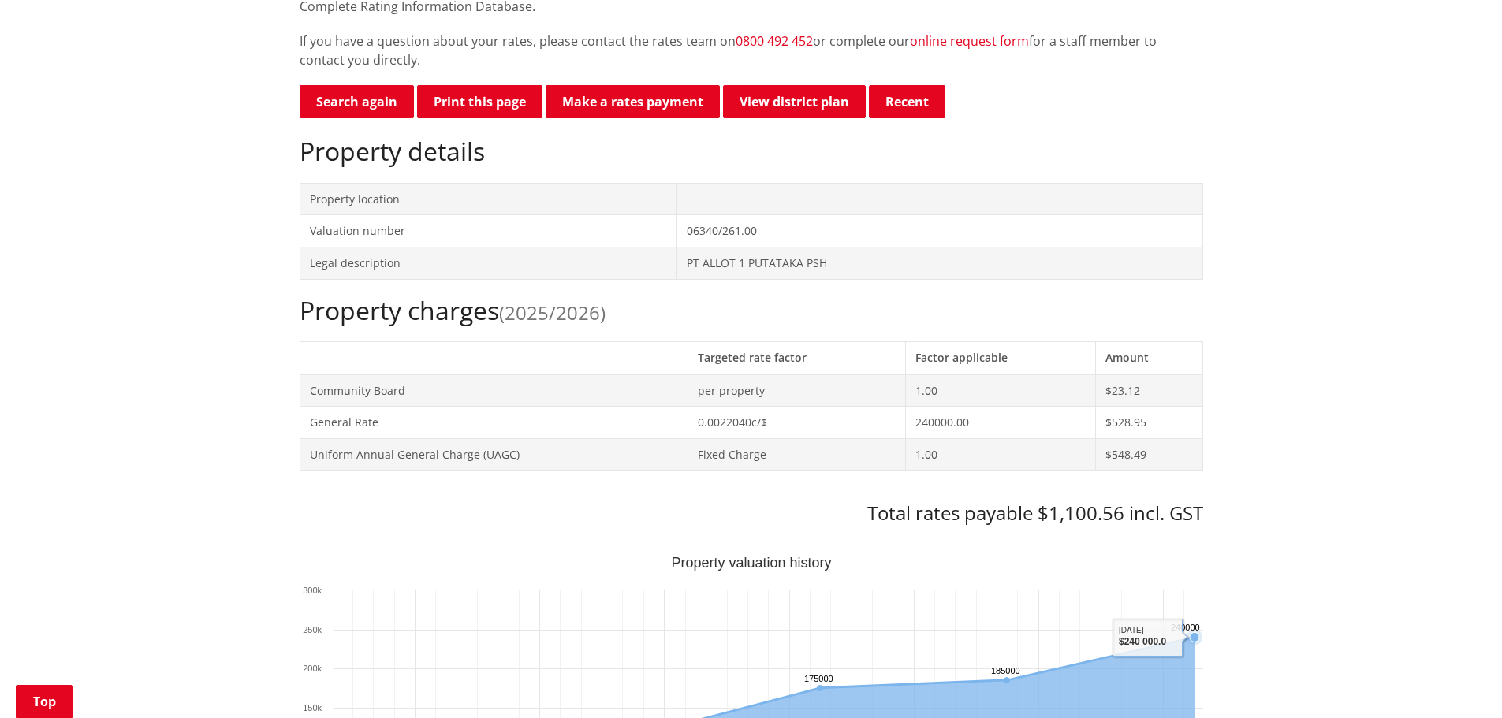
scroll to position [473, 0]
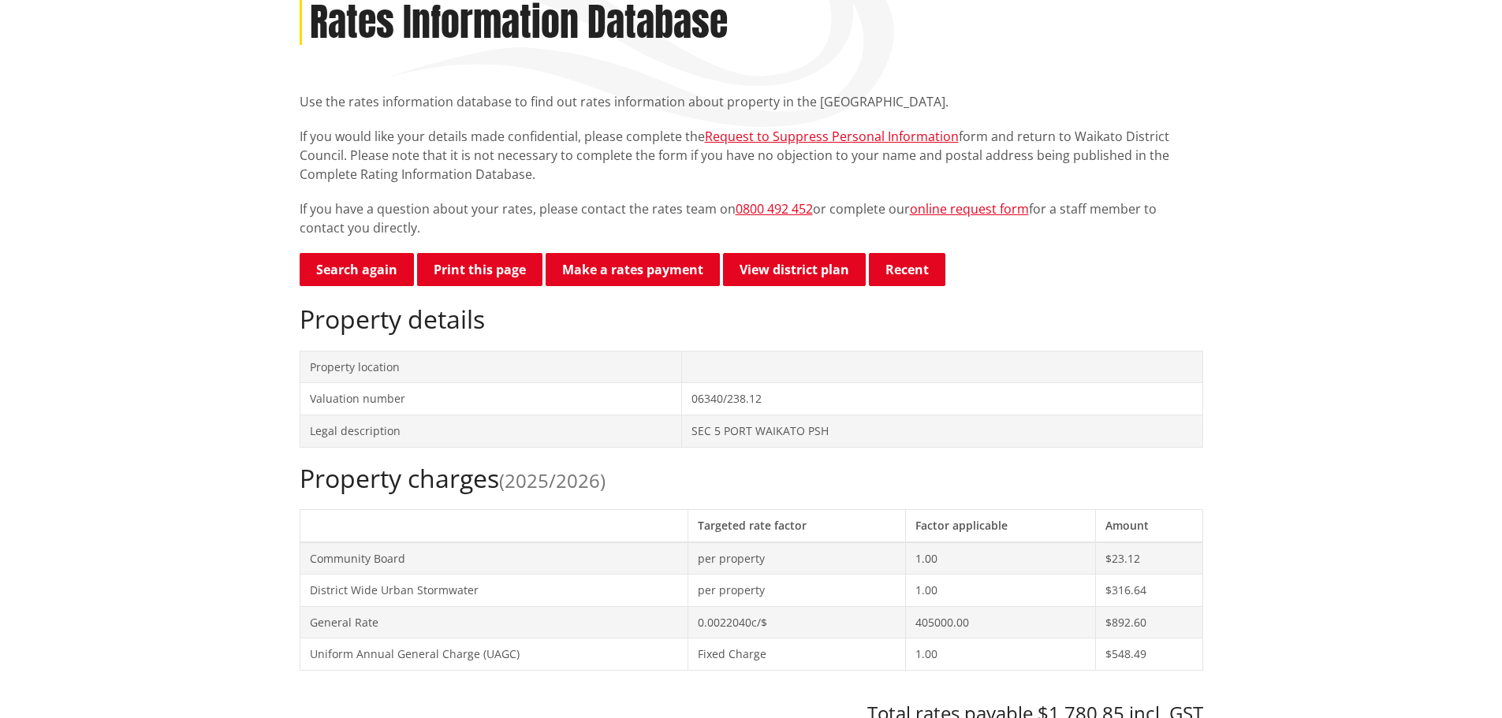
scroll to position [473, 0]
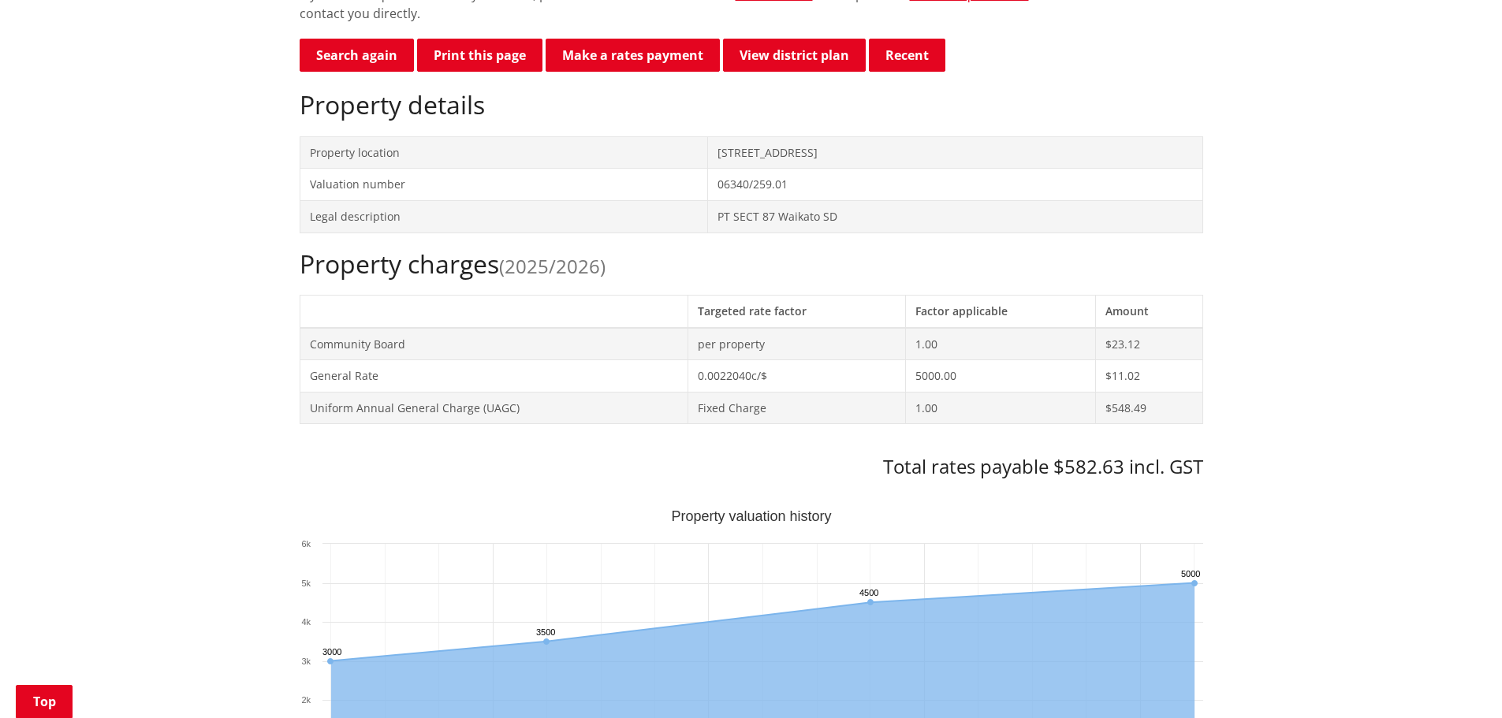
scroll to position [473, 0]
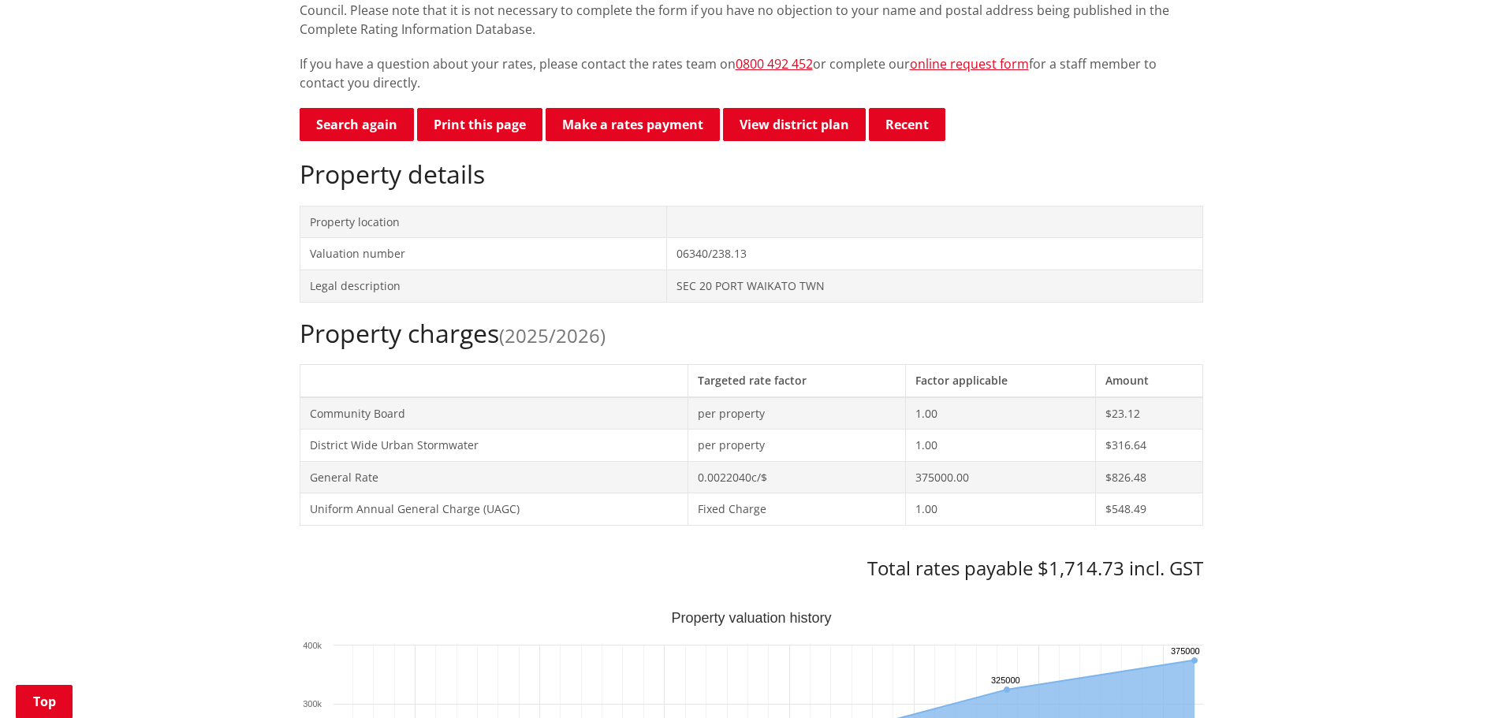
scroll to position [394, 0]
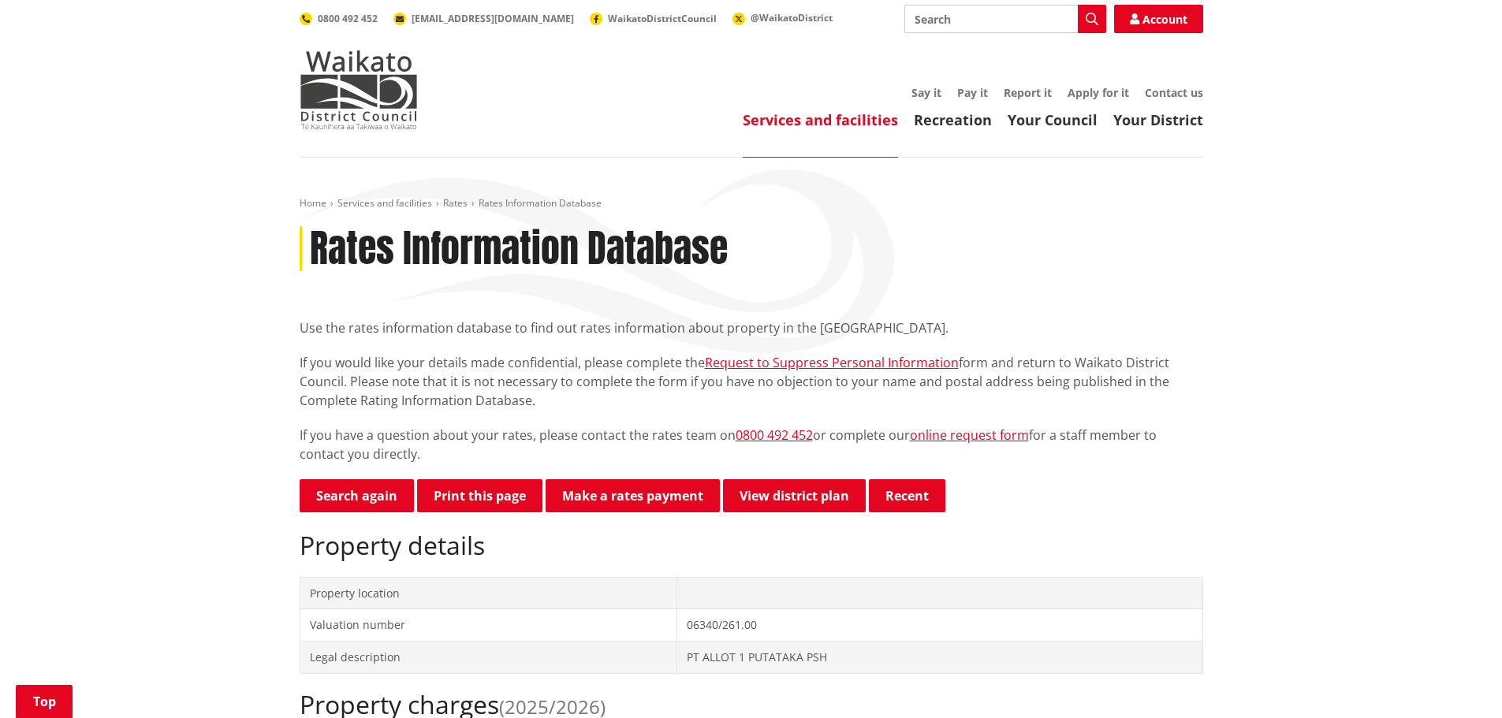
scroll to position [394, 0]
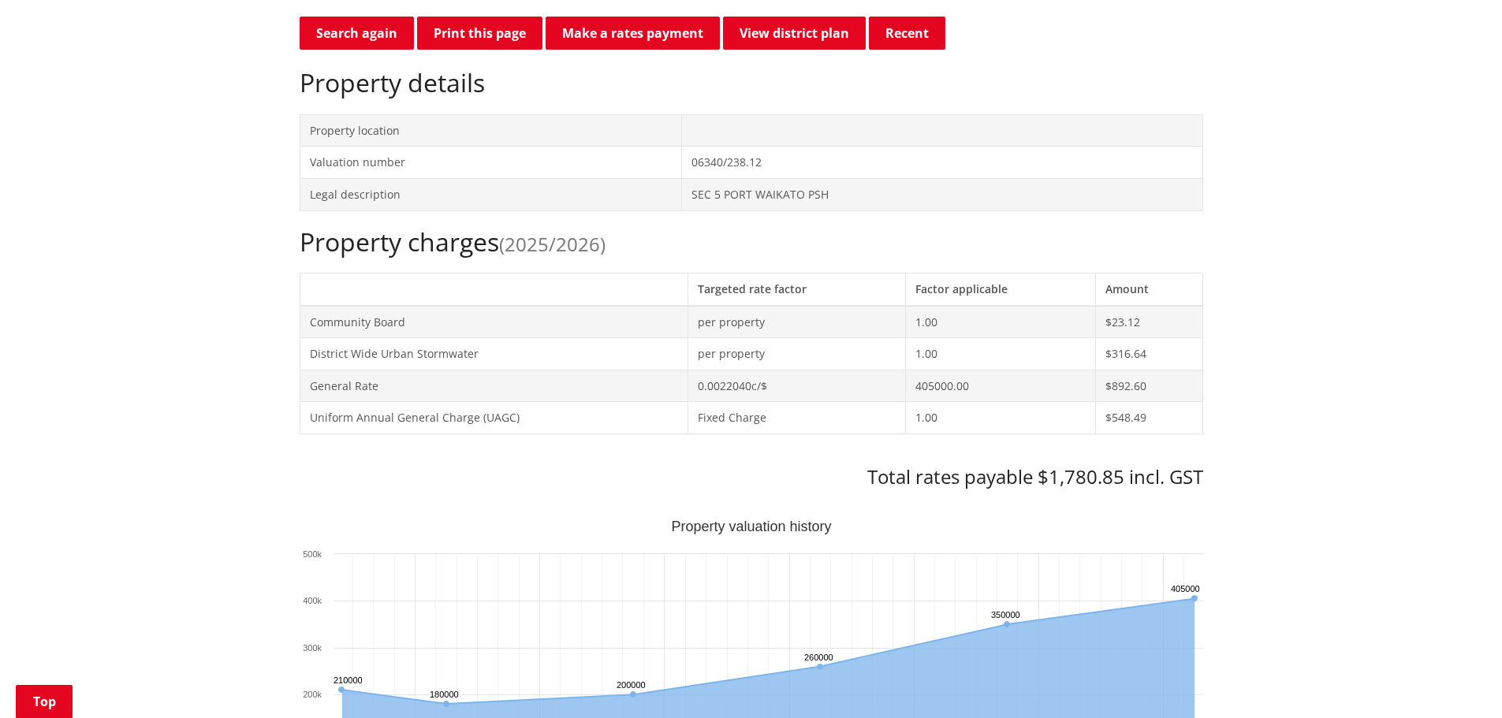
scroll to position [473, 0]
